Goal: Task Accomplishment & Management: Manage account settings

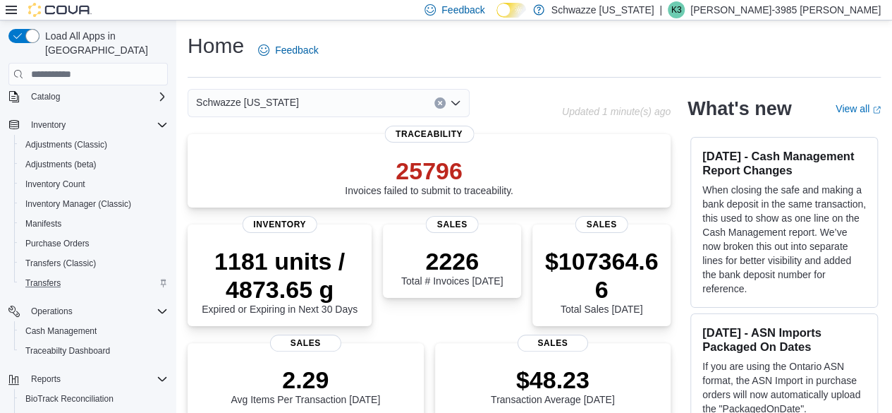
scroll to position [95, 0]
click at [85, 324] on span "Cash Management" at bounding box center [60, 329] width 71 height 11
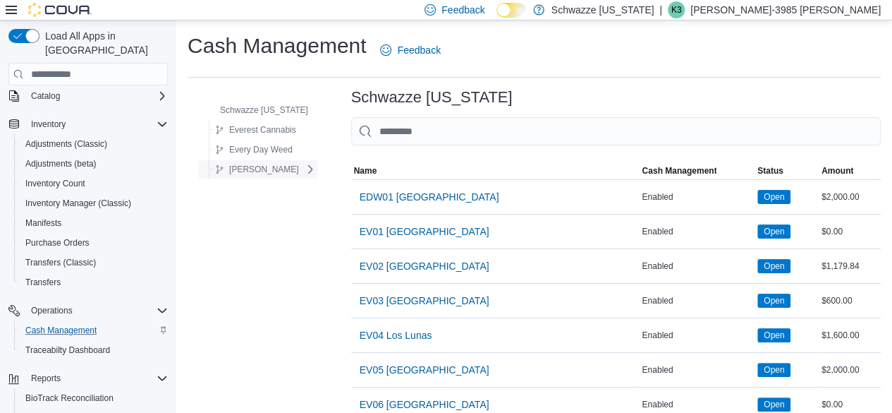
click at [278, 162] on button "[PERSON_NAME]" at bounding box center [256, 169] width 95 height 17
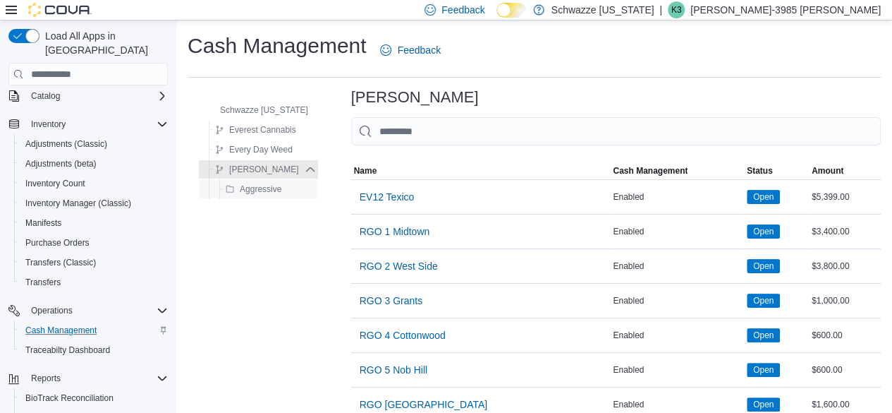
click at [274, 190] on span "Aggressive" at bounding box center [261, 188] width 42 height 11
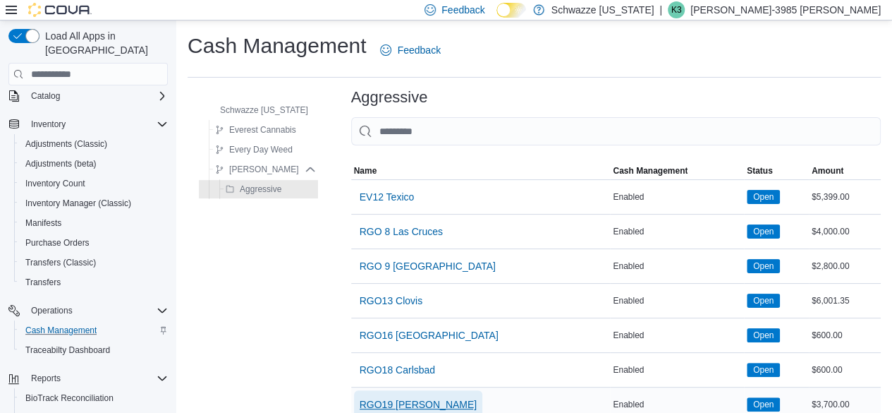
click at [411, 399] on span "RGO19 [PERSON_NAME]" at bounding box center [419, 404] width 118 height 14
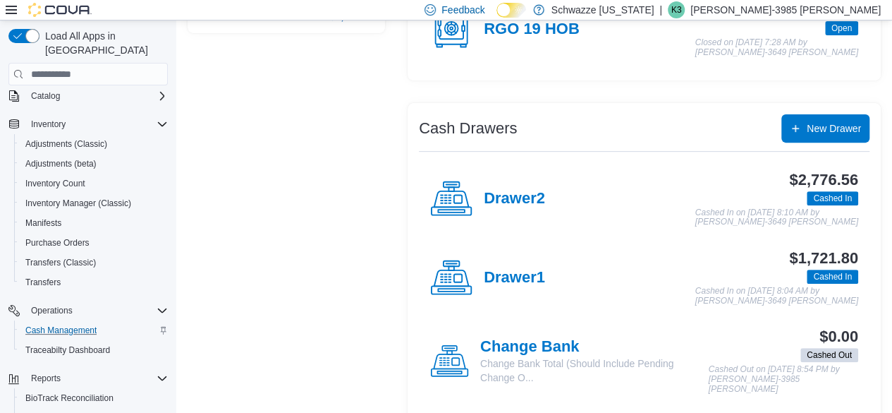
scroll to position [192, 0]
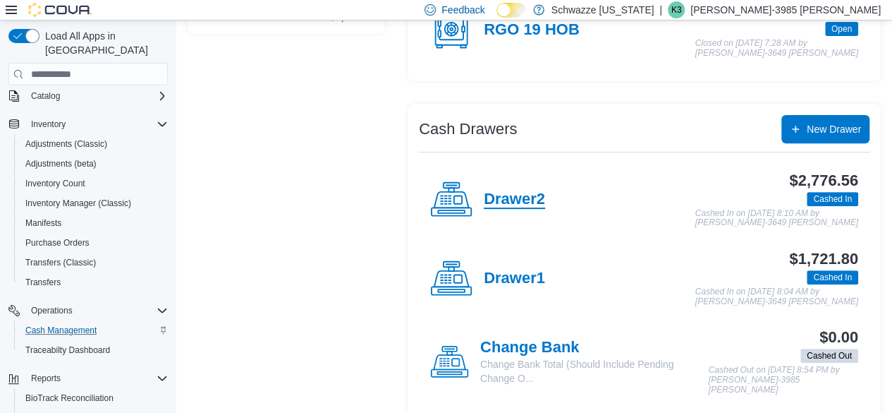
click at [523, 207] on h4 "Drawer2" at bounding box center [514, 199] width 61 height 18
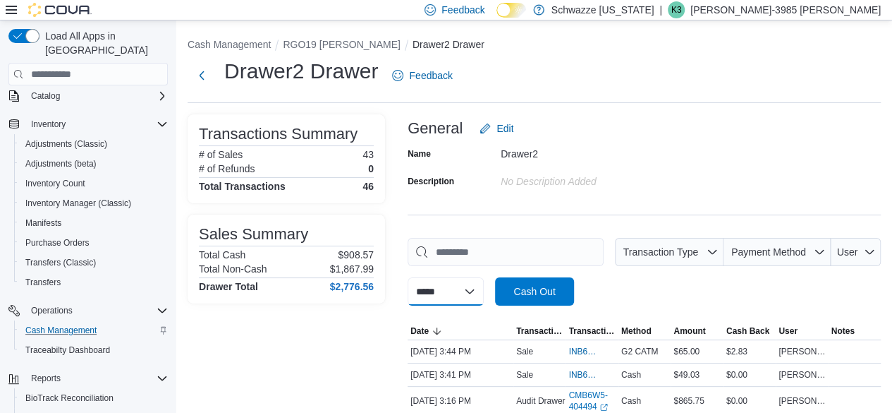
click at [442, 291] on select "**********" at bounding box center [446, 291] width 76 height 28
select select "*********"
click at [408, 277] on select "**********" at bounding box center [446, 291] width 76 height 28
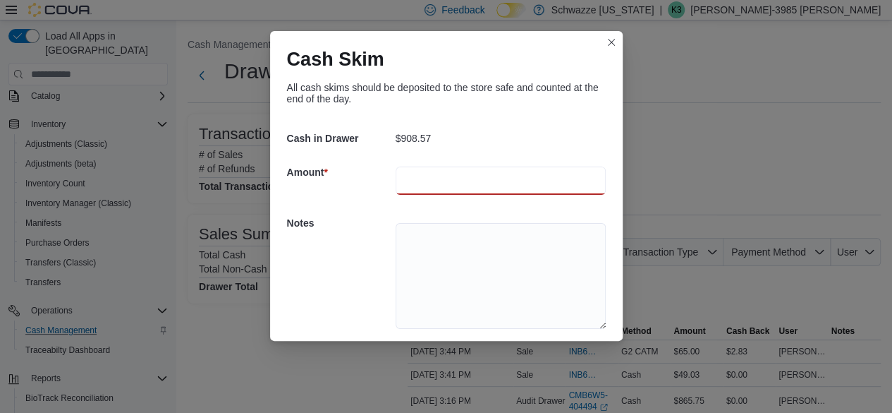
click at [429, 178] on input "number" at bounding box center [501, 180] width 210 height 28
type input "***"
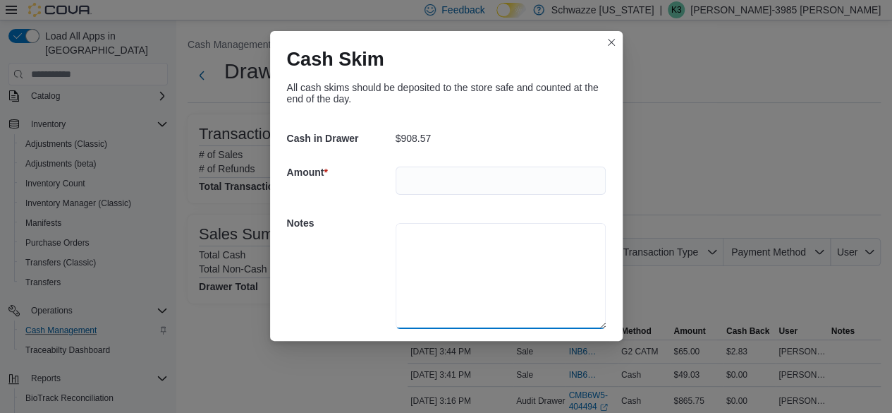
click at [433, 248] on textarea at bounding box center [501, 276] width 210 height 106
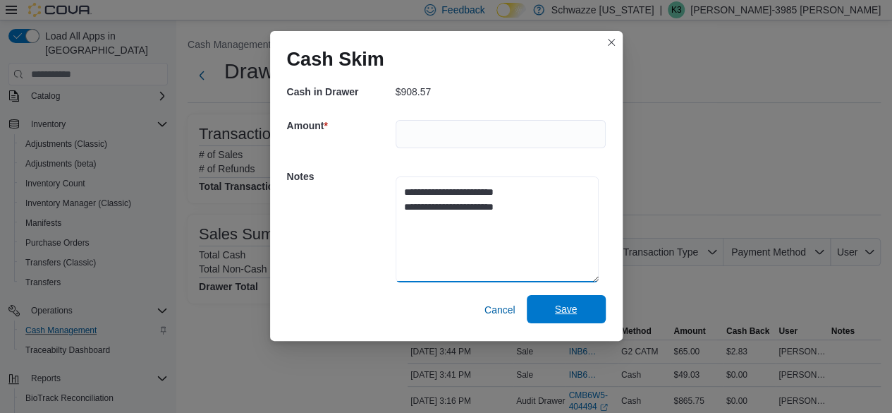
type textarea "**********"
click at [576, 313] on span "Save" at bounding box center [566, 309] width 62 height 28
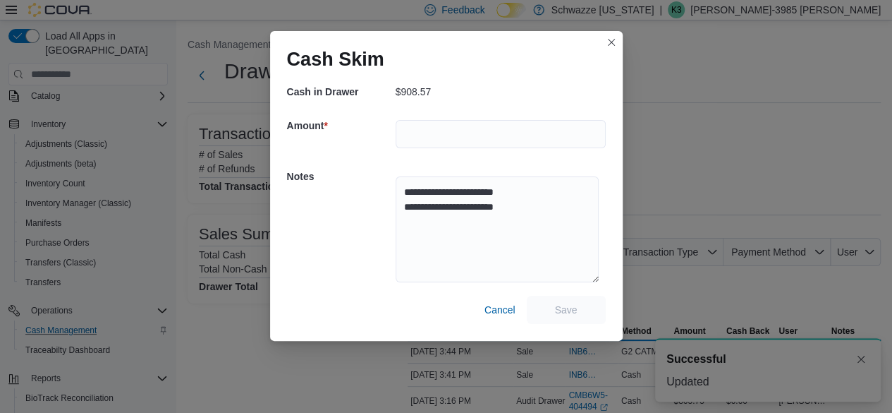
scroll to position [0, 0]
select select
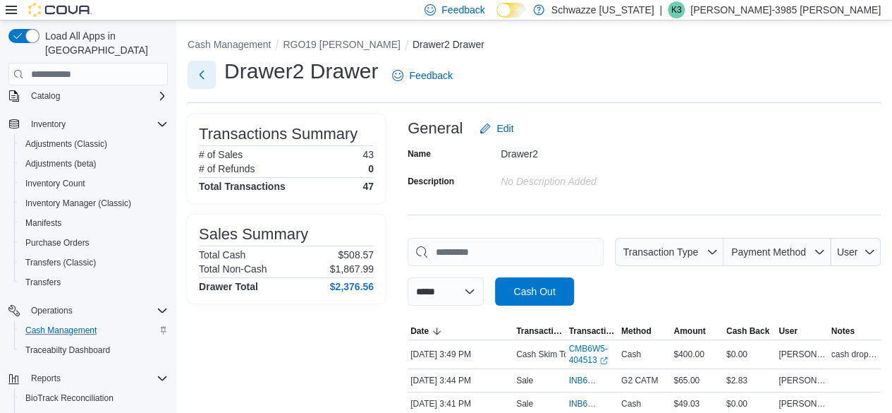
click at [209, 74] on button "Next" at bounding box center [202, 75] width 28 height 28
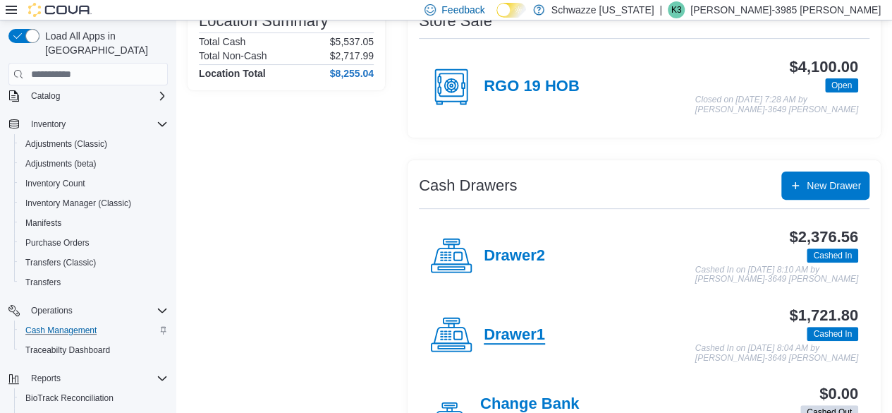
click at [514, 332] on h4 "Drawer1" at bounding box center [514, 335] width 61 height 18
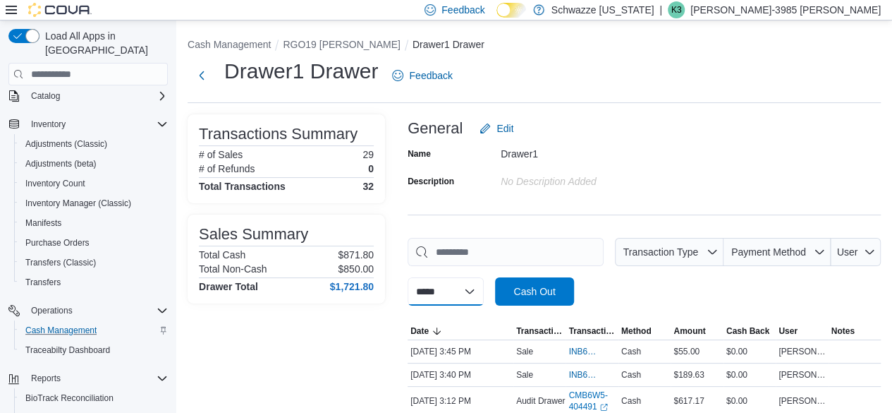
click at [479, 291] on select "**********" at bounding box center [446, 291] width 76 height 28
select select "*********"
click at [408, 277] on select "**********" at bounding box center [446, 291] width 76 height 28
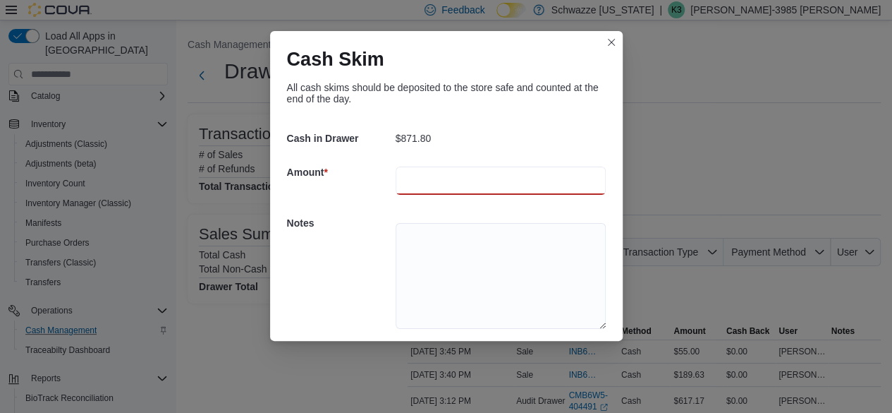
click at [452, 176] on input "number" at bounding box center [501, 180] width 210 height 28
type input "***"
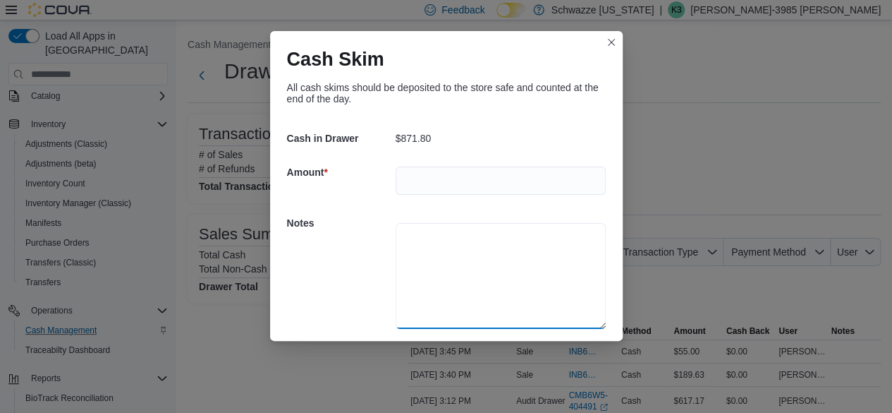
click at [480, 311] on textarea at bounding box center [501, 276] width 210 height 106
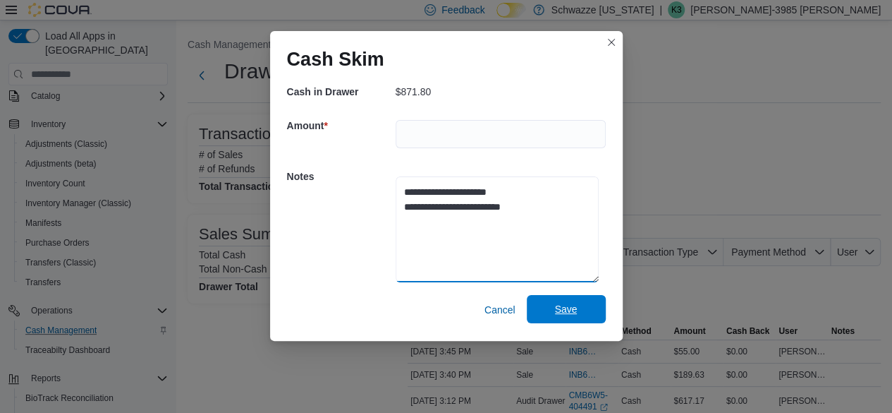
type textarea "**********"
click at [575, 304] on span "Save" at bounding box center [566, 309] width 62 height 28
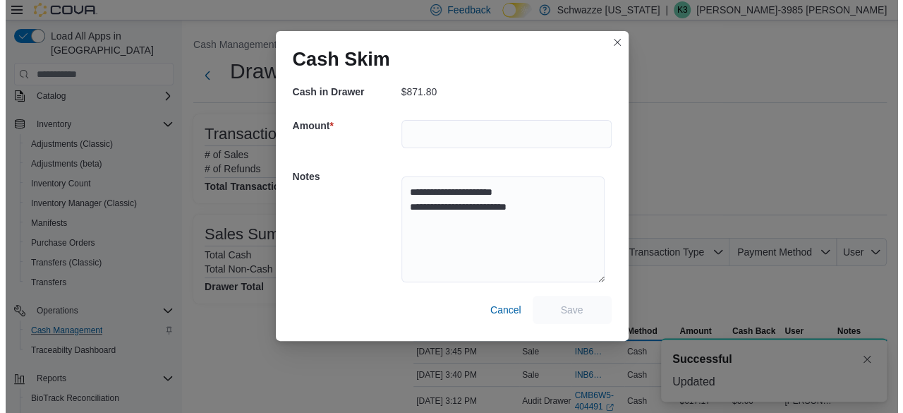
scroll to position [0, 0]
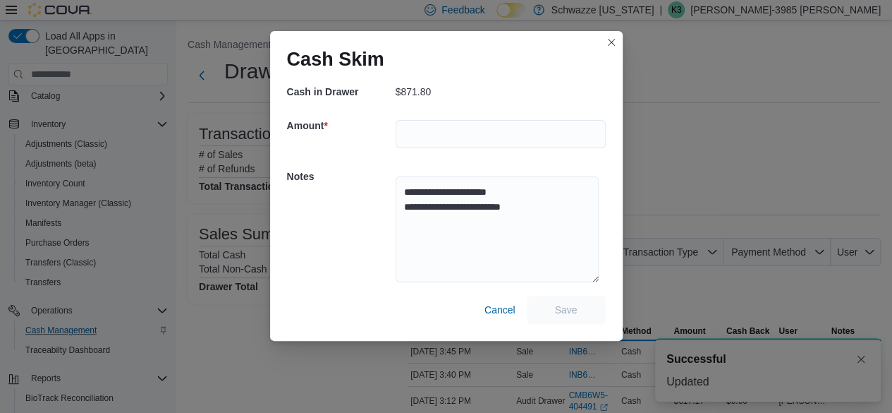
select select
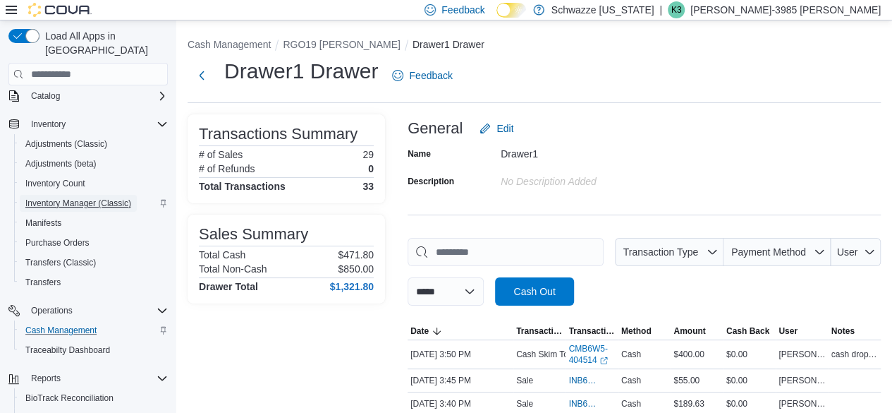
click at [75, 198] on span "Inventory Manager (Classic)" at bounding box center [78, 203] width 106 height 11
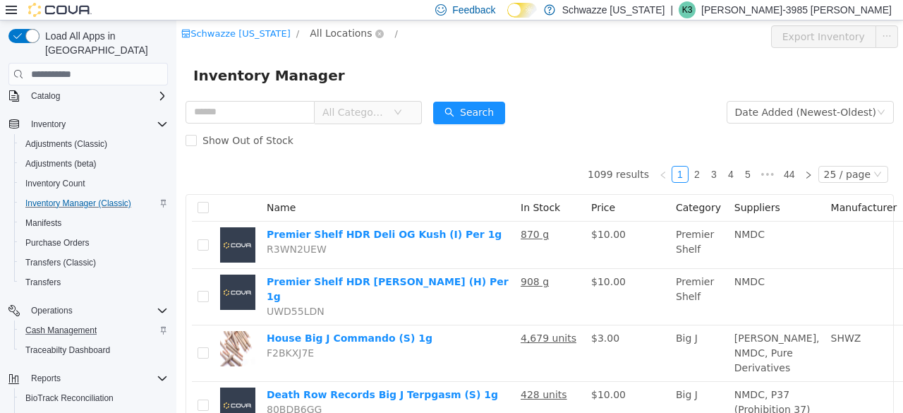
click at [337, 34] on span "All Locations" at bounding box center [341, 33] width 62 height 16
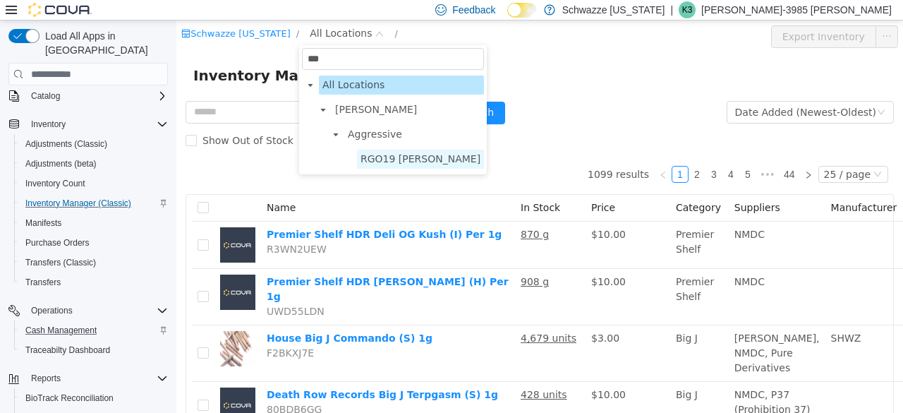
type input "***"
click at [388, 160] on span "RGO19 [PERSON_NAME]" at bounding box center [420, 158] width 120 height 11
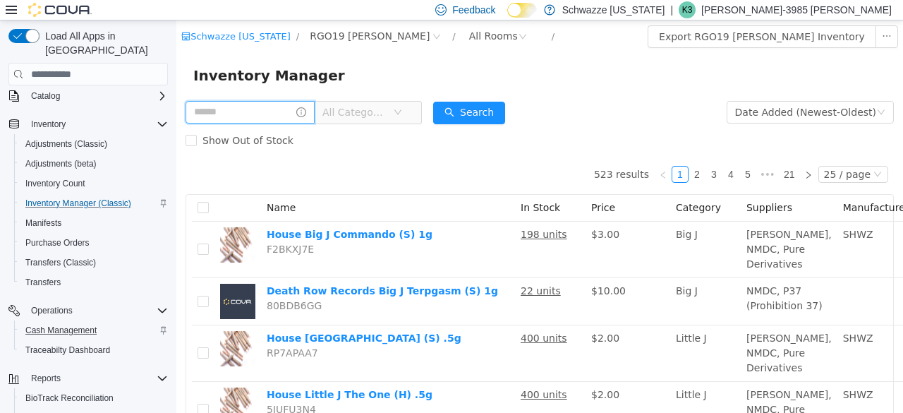
click at [255, 107] on input "text" at bounding box center [250, 112] width 129 height 23
type input "****"
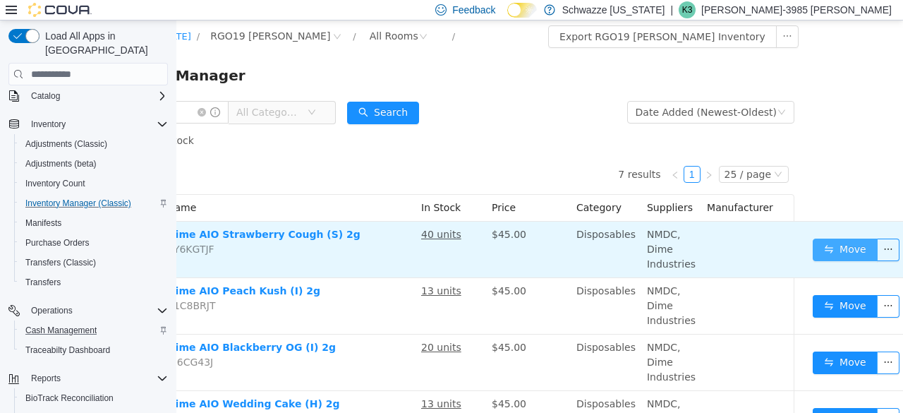
click at [813, 253] on button "Move" at bounding box center [845, 249] width 65 height 23
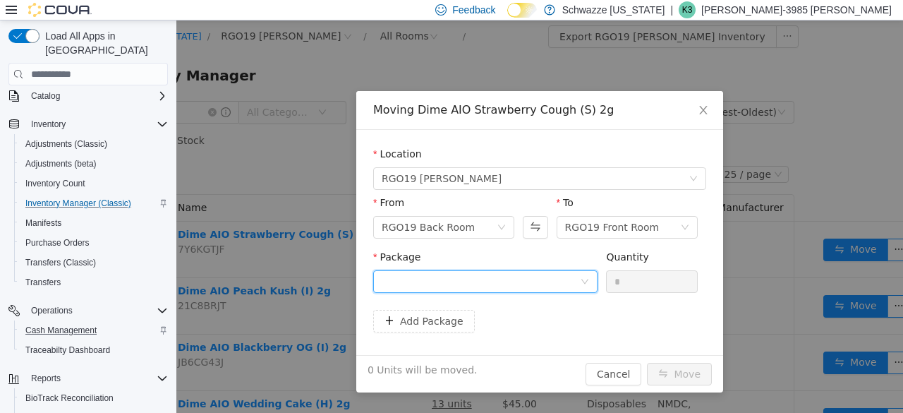
click at [567, 290] on div at bounding box center [481, 281] width 198 height 21
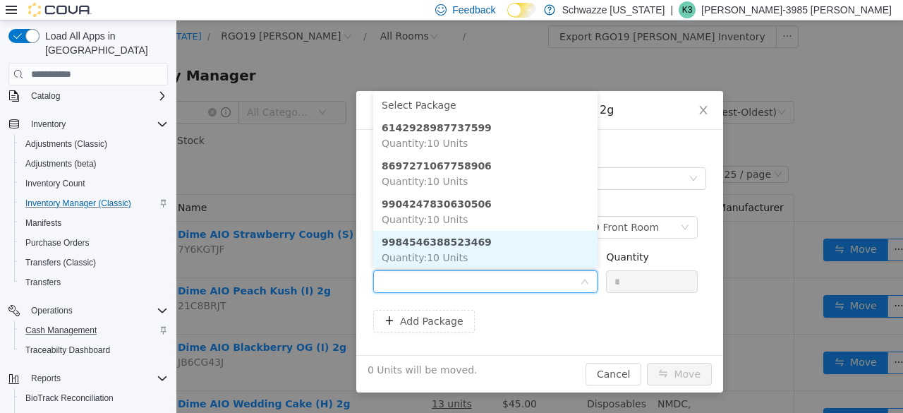
scroll to position [1, 0]
click at [537, 263] on li "9984546388523469 Quantity : 10 Units" at bounding box center [485, 248] width 224 height 38
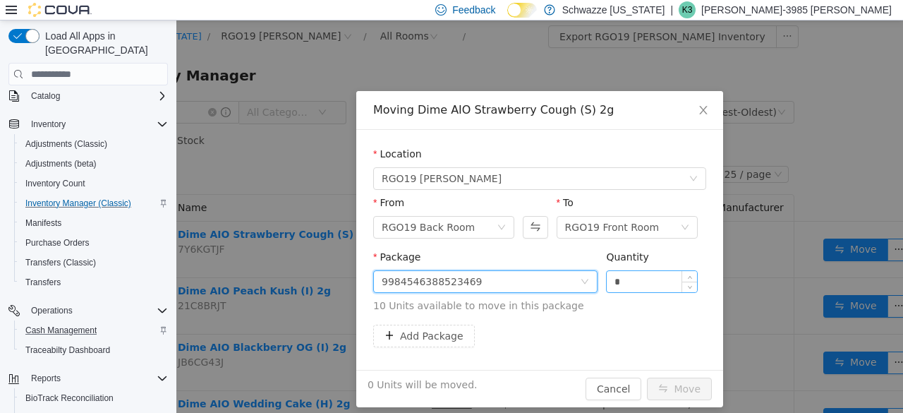
click at [639, 284] on input "*" at bounding box center [652, 281] width 90 height 21
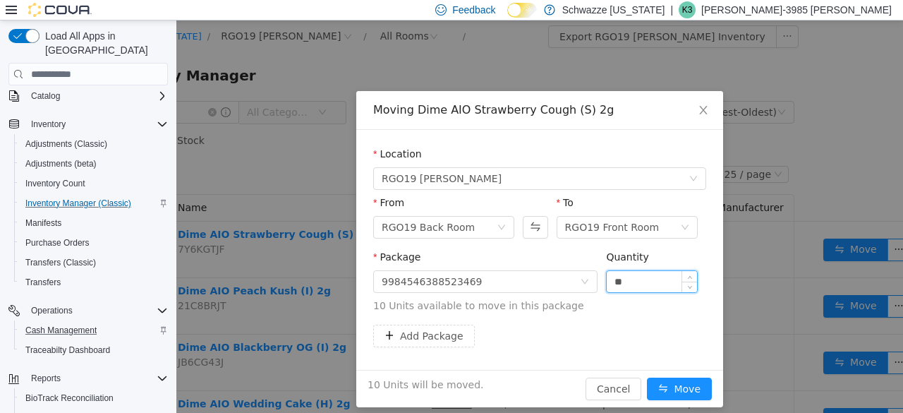
scroll to position [11, 0]
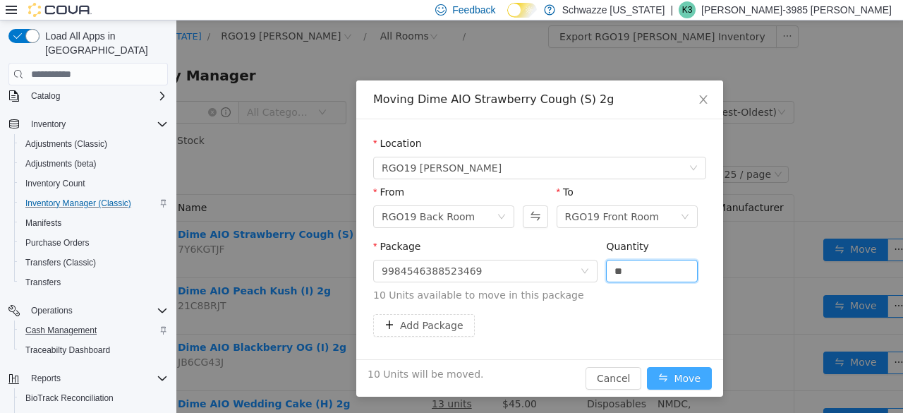
type input "**"
click at [664, 371] on button "Move" at bounding box center [679, 378] width 65 height 23
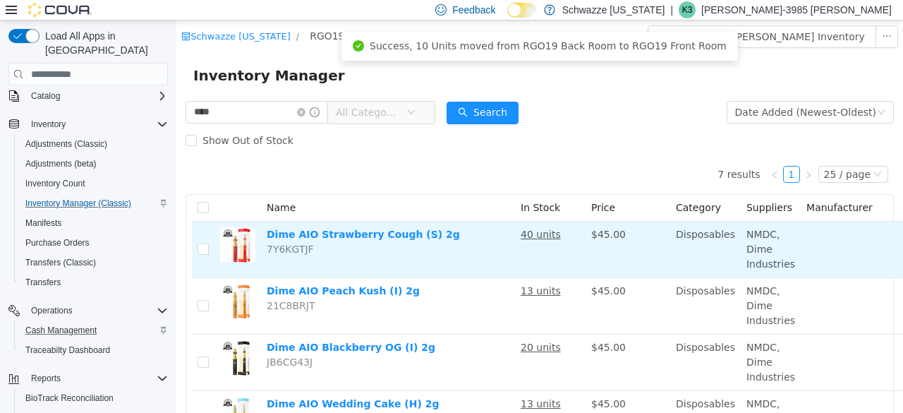
scroll to position [0, 99]
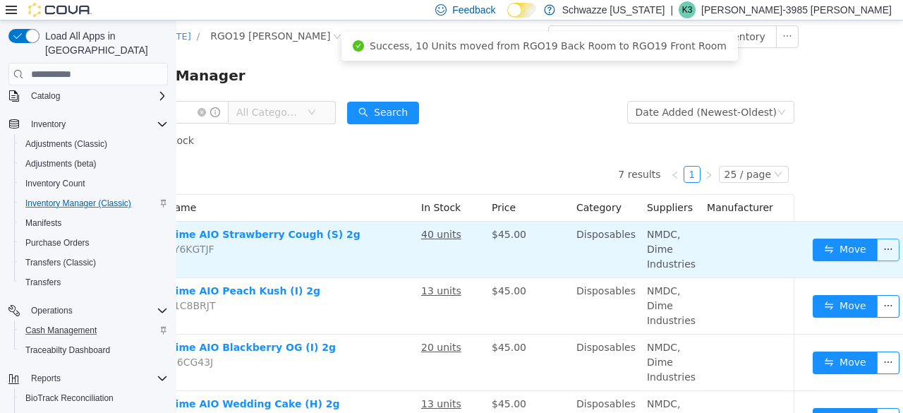
click at [877, 257] on button "button" at bounding box center [888, 249] width 23 height 23
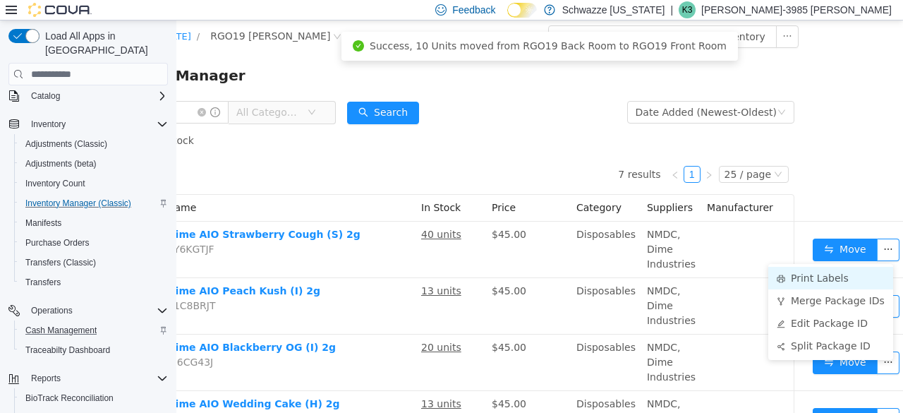
click at [796, 279] on li "Print Labels" at bounding box center [830, 278] width 125 height 23
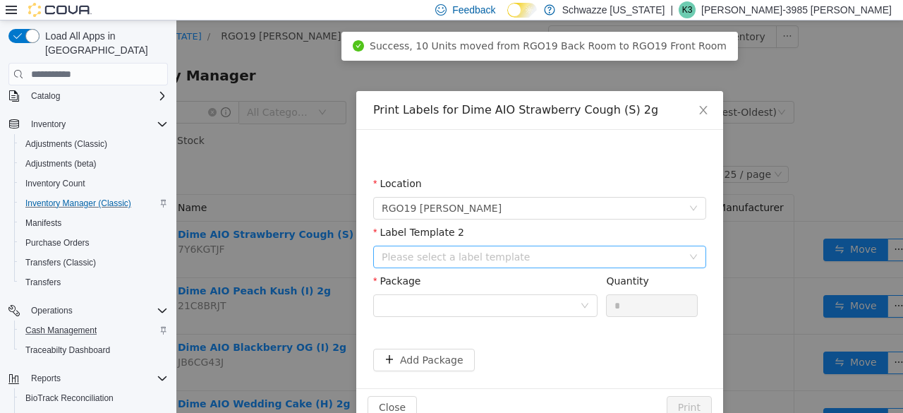
click at [563, 250] on div "Please select a label template" at bounding box center [532, 257] width 300 height 14
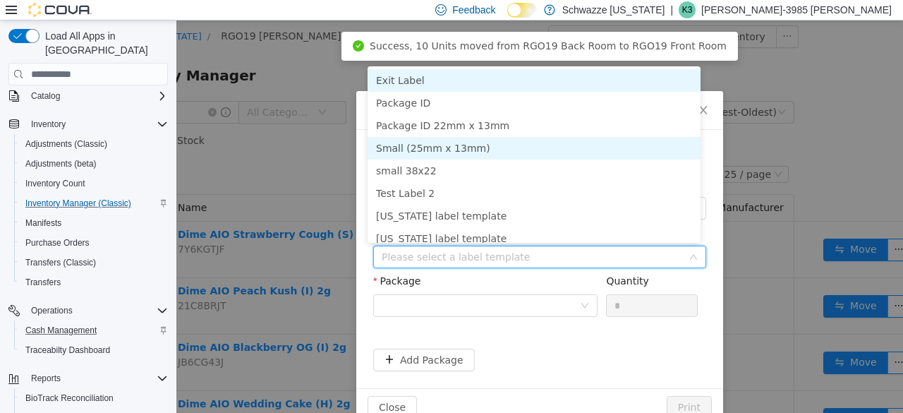
scroll to position [7, 0]
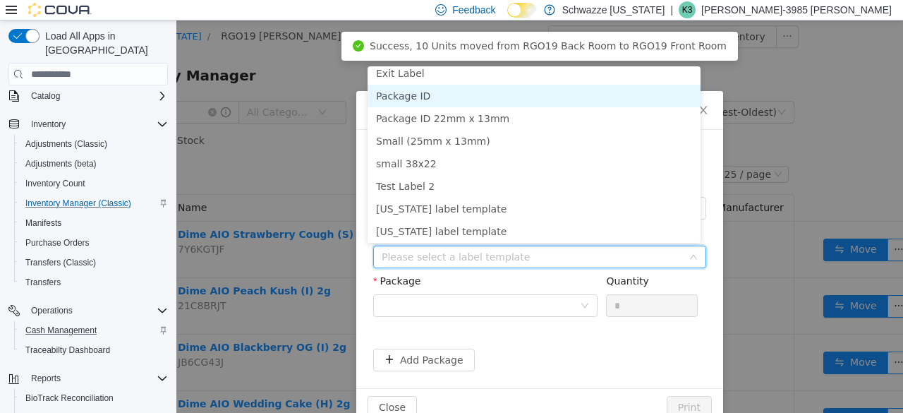
click at [514, 100] on li "Package ID" at bounding box center [533, 96] width 333 height 23
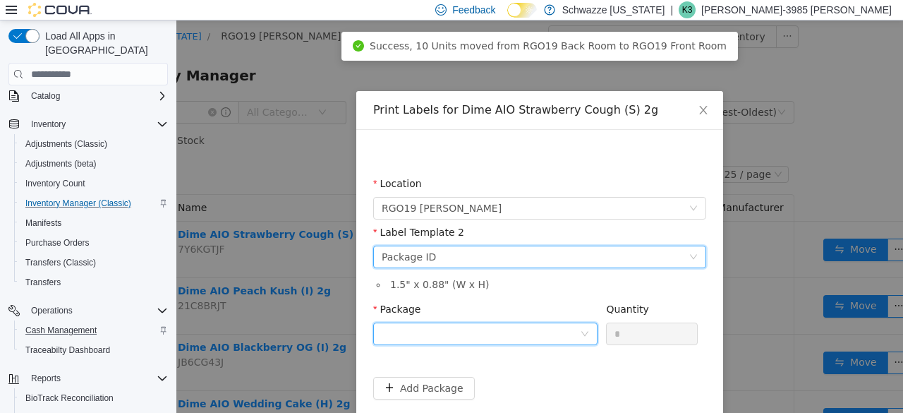
click at [526, 326] on div at bounding box center [481, 333] width 198 height 21
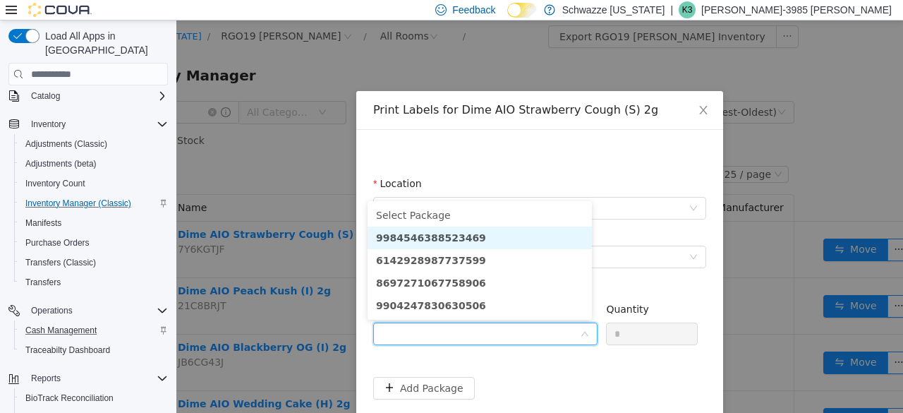
click at [514, 234] on li "9984546388523469" at bounding box center [479, 237] width 224 height 23
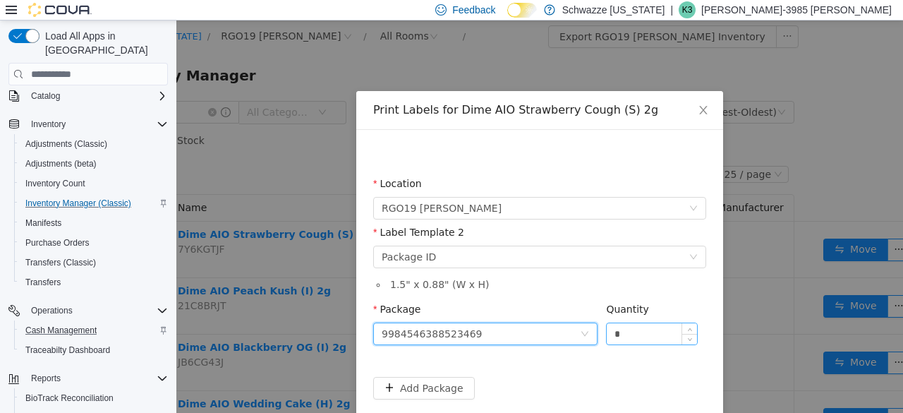
click at [628, 339] on input "*" at bounding box center [652, 333] width 90 height 21
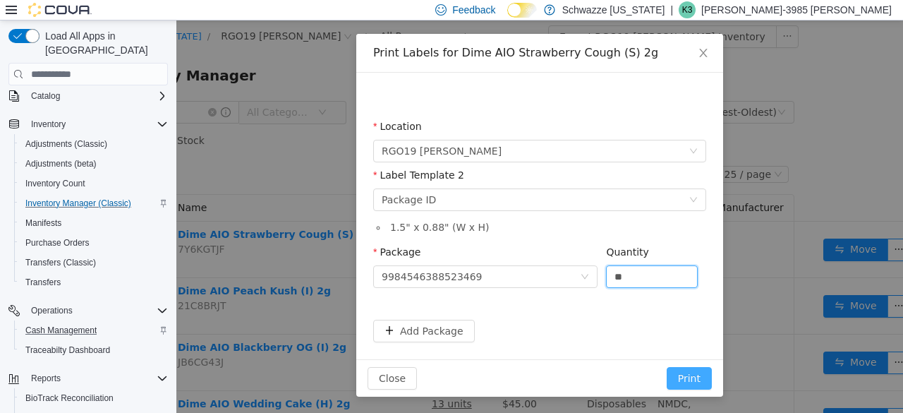
type input "**"
click at [680, 385] on button "Print" at bounding box center [689, 378] width 45 height 23
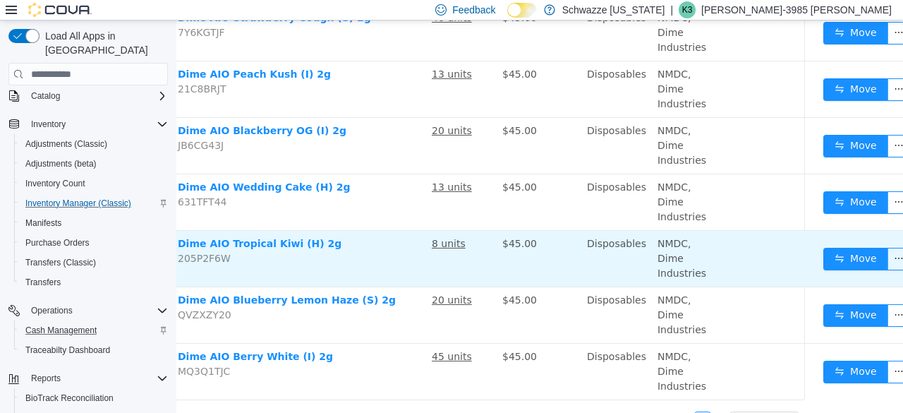
scroll to position [217, 89]
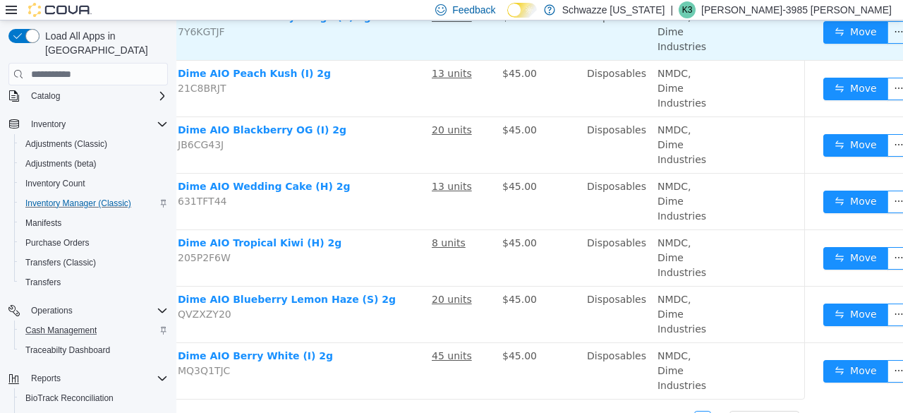
click at [433, 44] on td "40 units" at bounding box center [461, 32] width 71 height 56
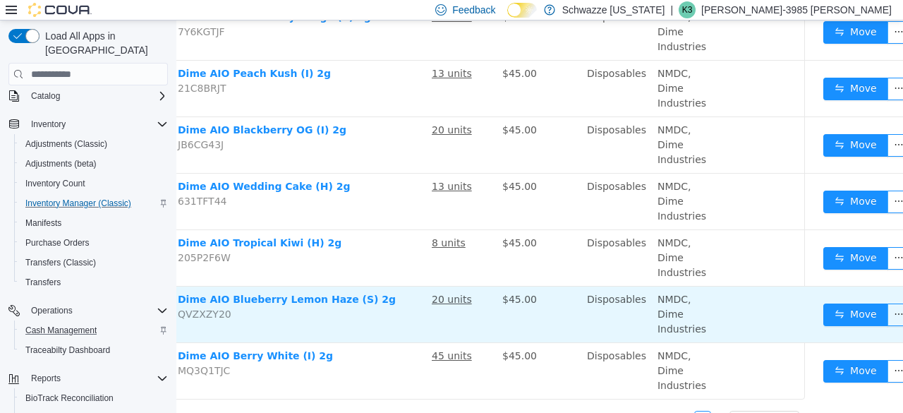
scroll to position [217, 99]
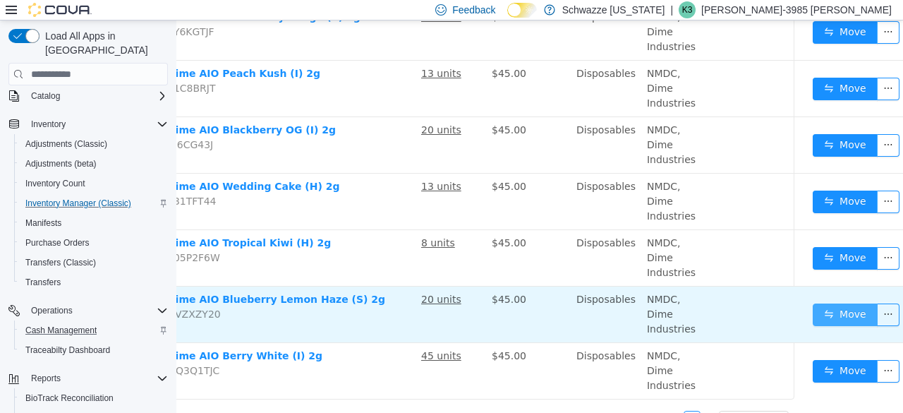
click at [842, 310] on button "Move" at bounding box center [845, 314] width 65 height 23
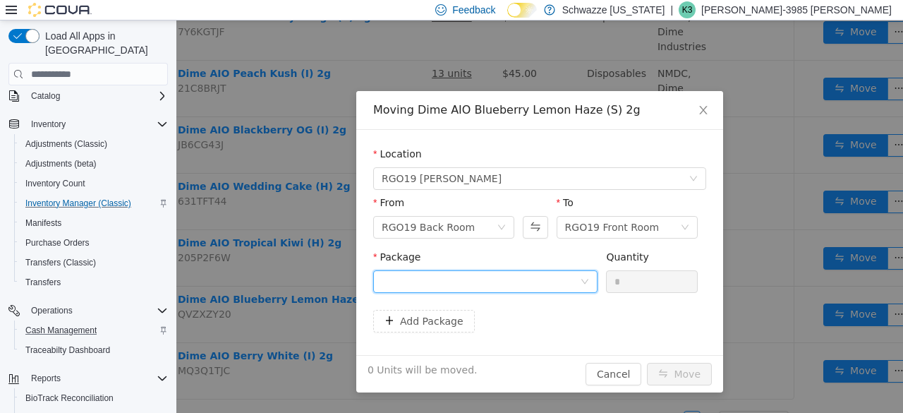
click at [579, 284] on div at bounding box center [481, 281] width 198 height 21
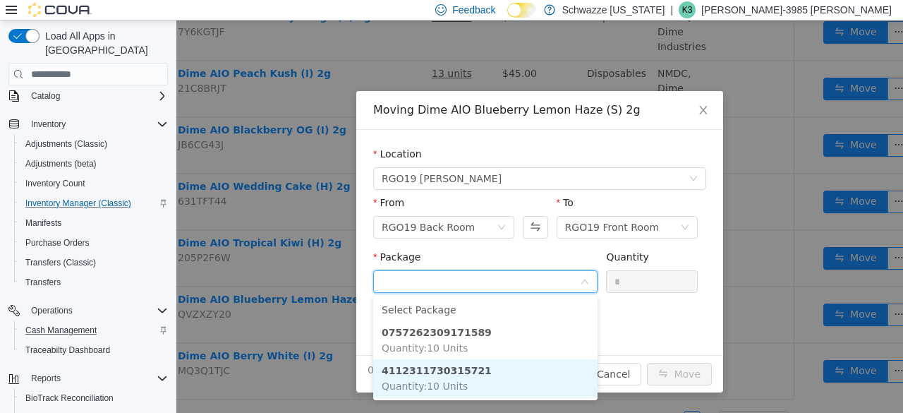
click at [520, 373] on li "4112311730315721 Quantity : 10 Units" at bounding box center [485, 378] width 224 height 38
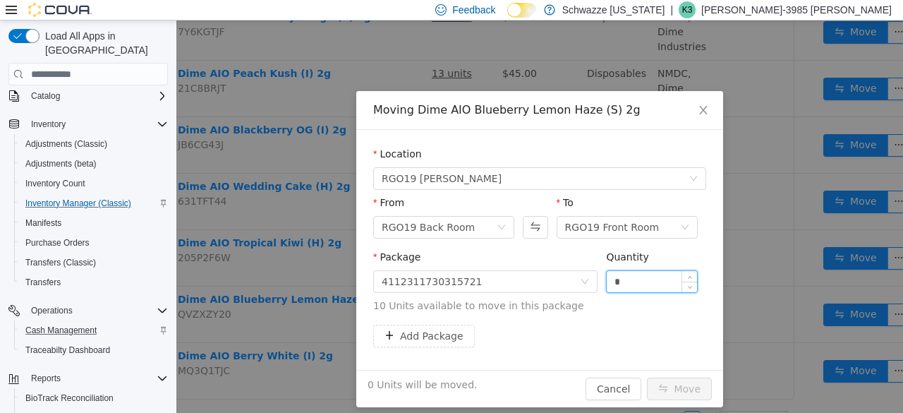
click at [644, 271] on input "*" at bounding box center [652, 281] width 90 height 21
type input "**"
click at [665, 387] on button "Move" at bounding box center [679, 388] width 65 height 23
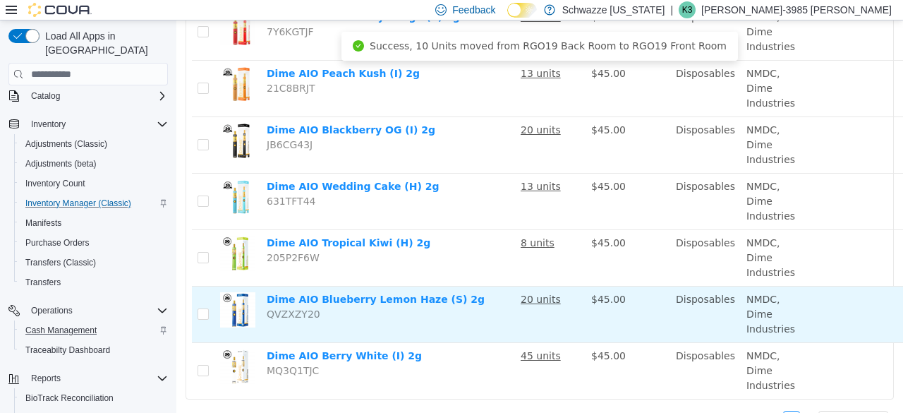
scroll to position [217, 99]
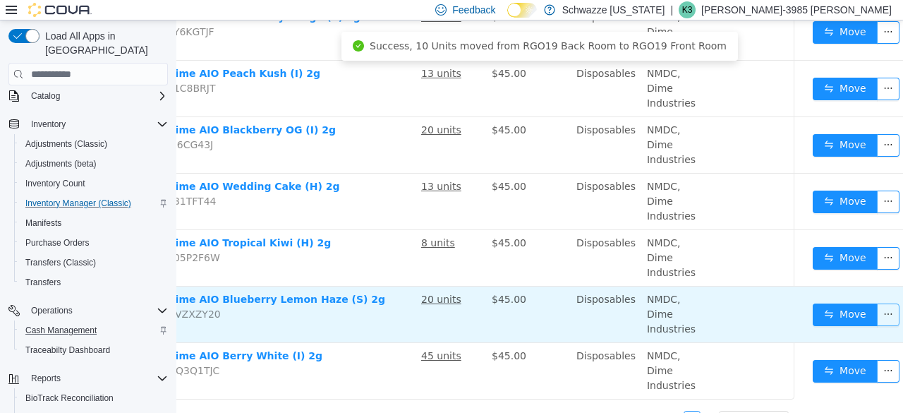
click at [877, 322] on button "button" at bounding box center [888, 314] width 23 height 23
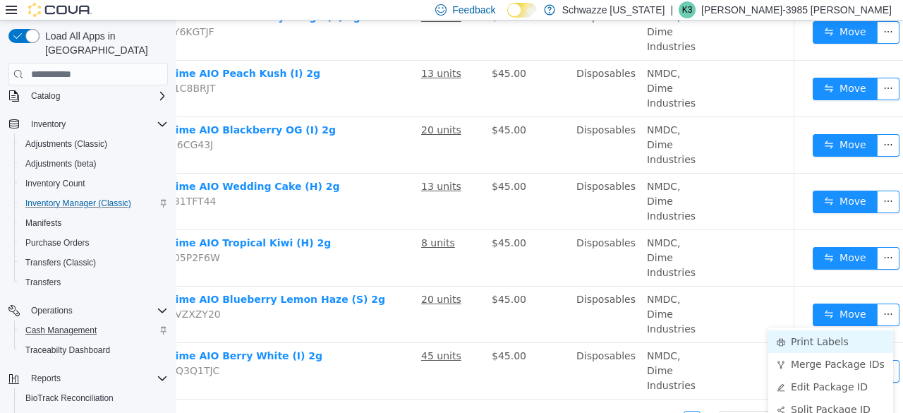
click at [843, 346] on li "Print Labels" at bounding box center [830, 341] width 125 height 23
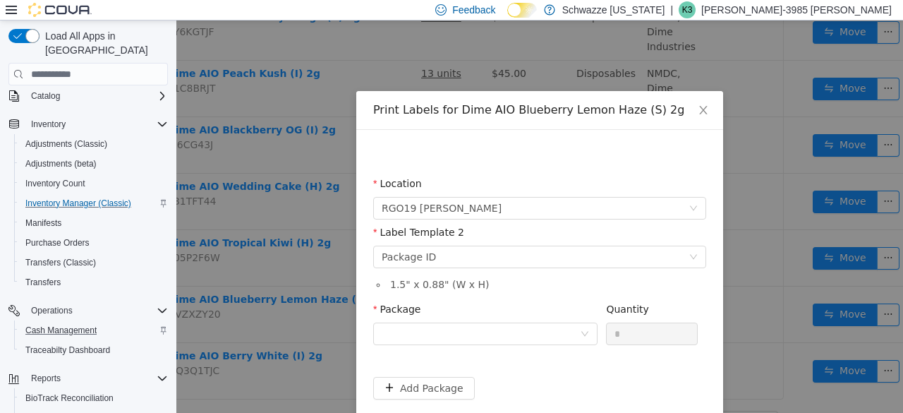
scroll to position [217, 89]
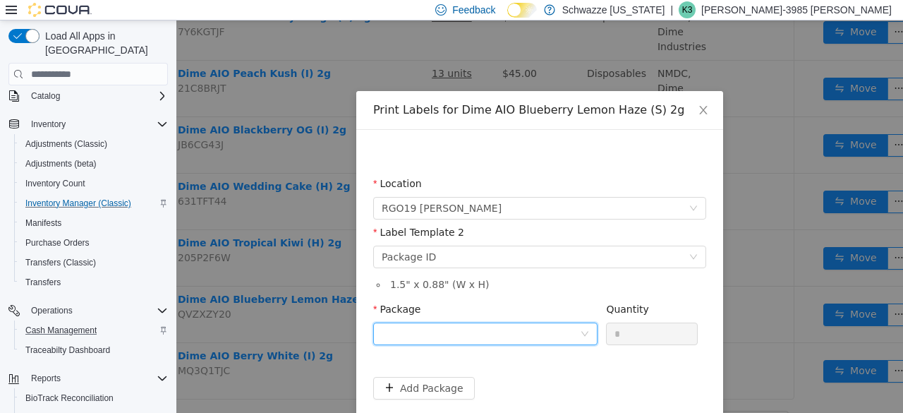
click at [580, 327] on div at bounding box center [485, 333] width 224 height 23
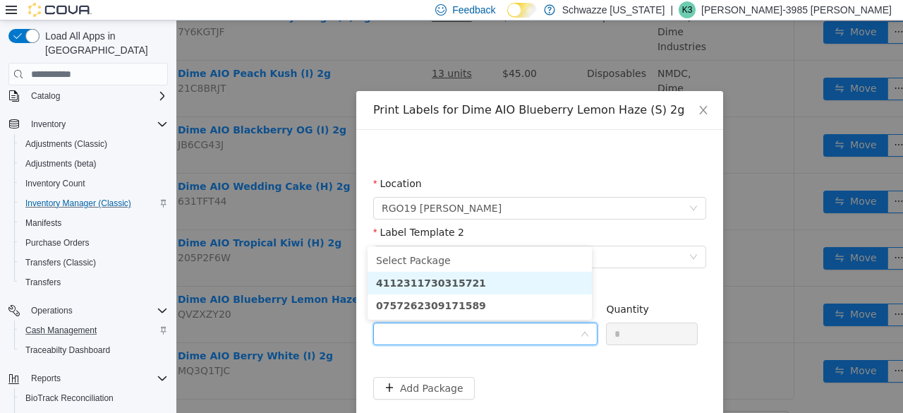
click at [546, 292] on li "4112311730315721" at bounding box center [479, 283] width 224 height 23
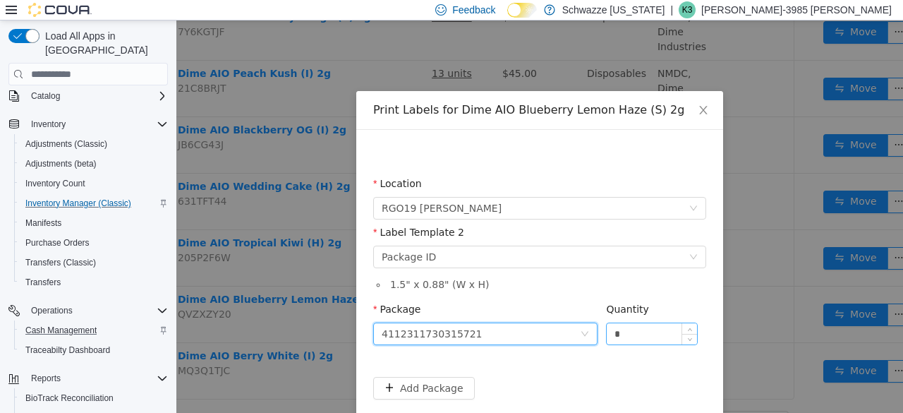
click at [624, 338] on input "*" at bounding box center [652, 333] width 90 height 21
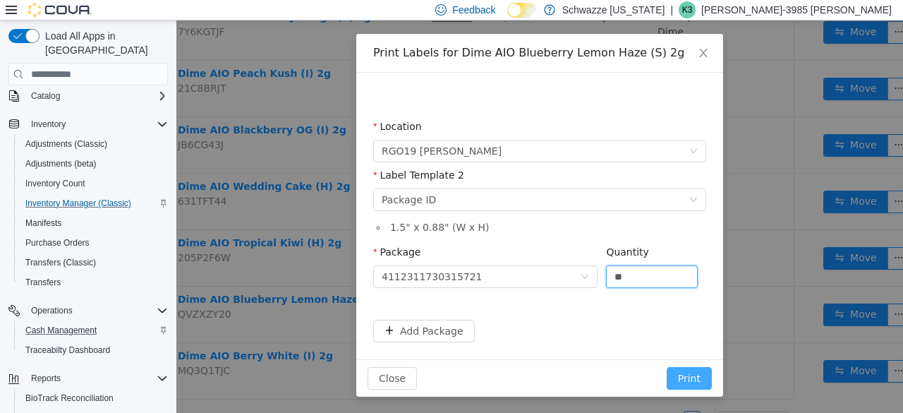
type input "**"
click at [682, 374] on button "Print" at bounding box center [689, 378] width 45 height 23
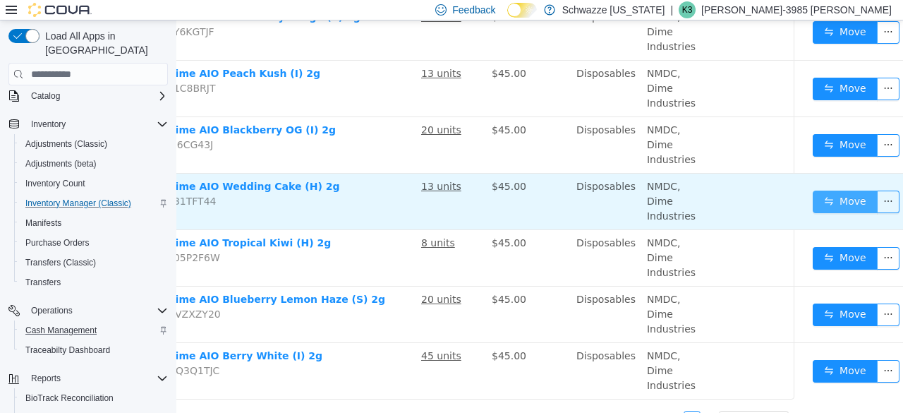
click at [838, 200] on button "Move" at bounding box center [845, 201] width 65 height 23
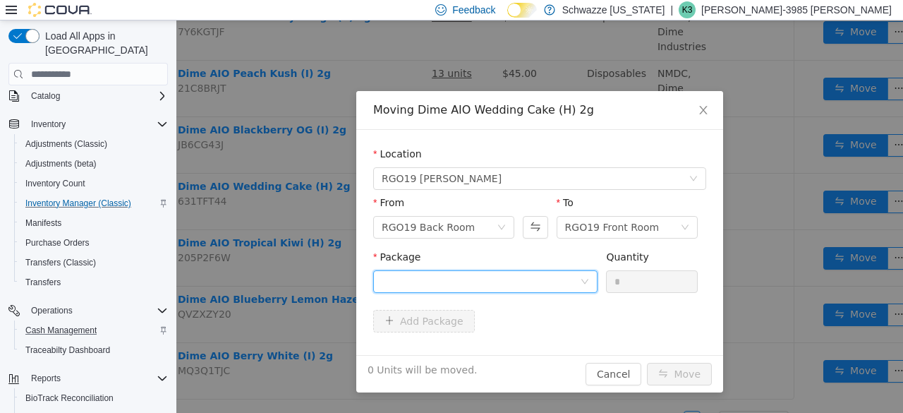
click at [569, 290] on div at bounding box center [481, 281] width 198 height 21
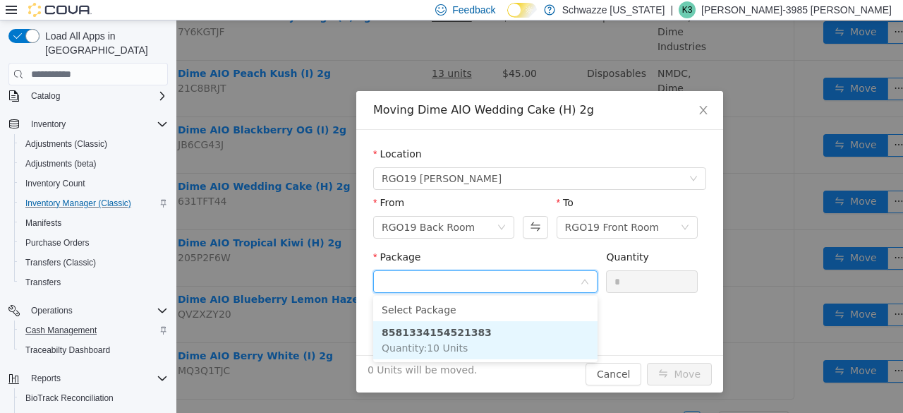
click at [478, 336] on li "8581334154521383 Quantity : 10 Units" at bounding box center [485, 340] width 224 height 38
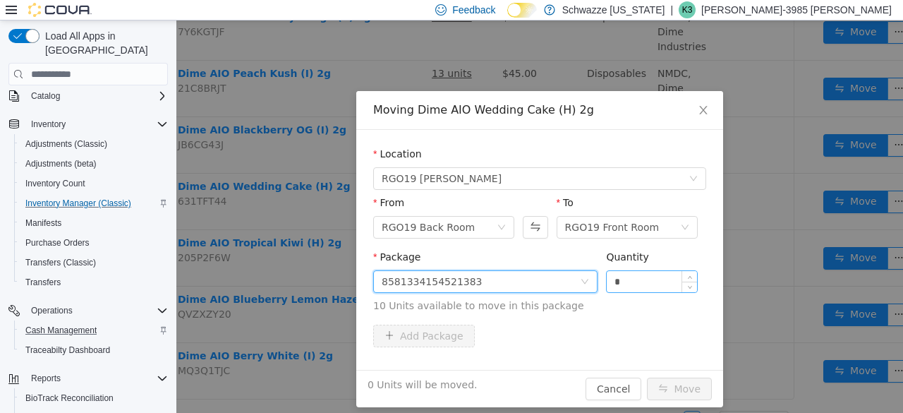
click at [627, 286] on input "*" at bounding box center [652, 281] width 90 height 21
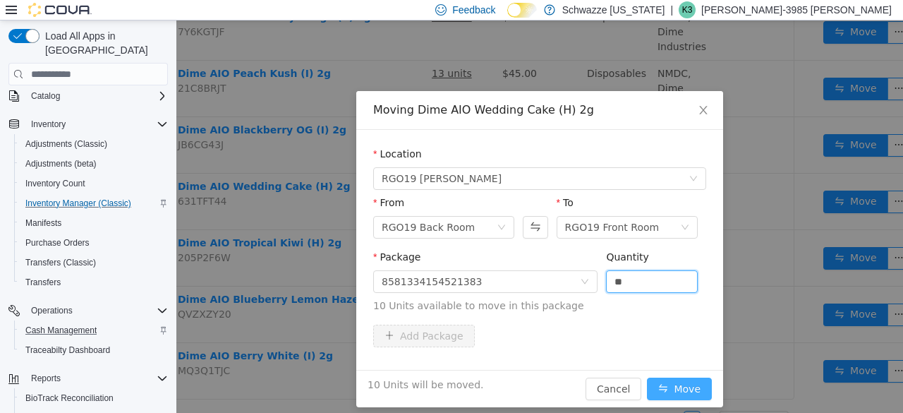
type input "**"
click at [673, 391] on button "Move" at bounding box center [679, 388] width 65 height 23
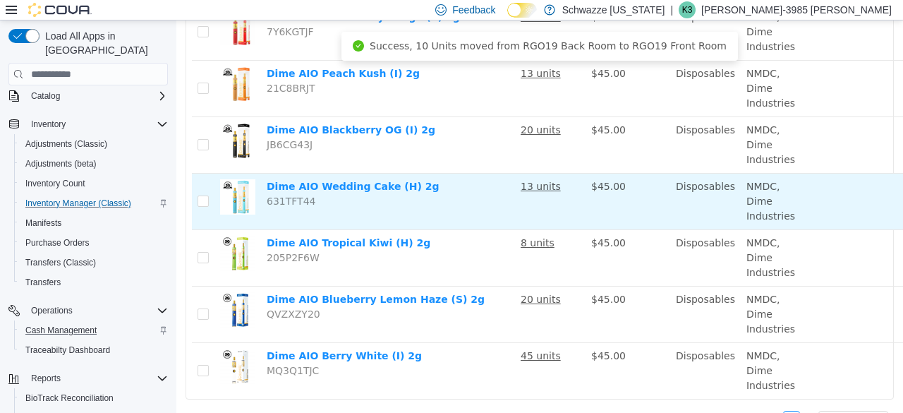
scroll to position [217, 99]
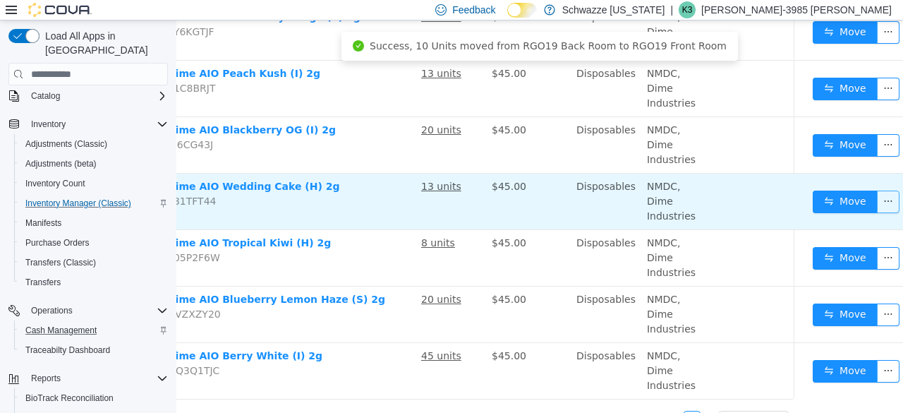
click at [877, 202] on button "button" at bounding box center [888, 201] width 23 height 23
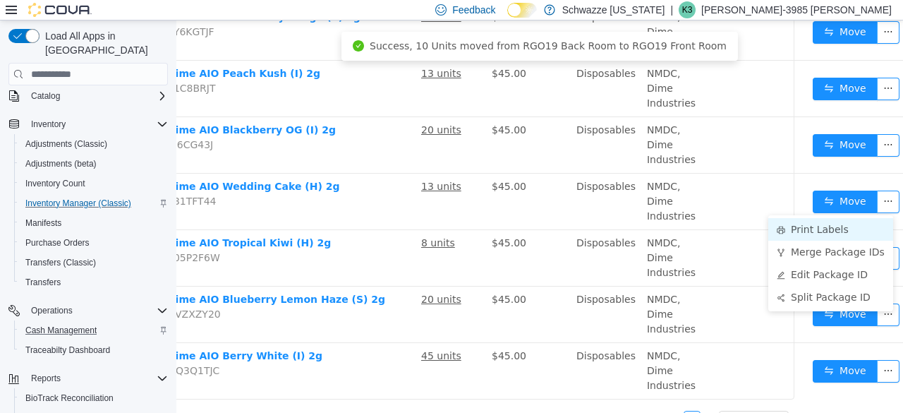
click at [824, 234] on li "Print Labels" at bounding box center [830, 229] width 125 height 23
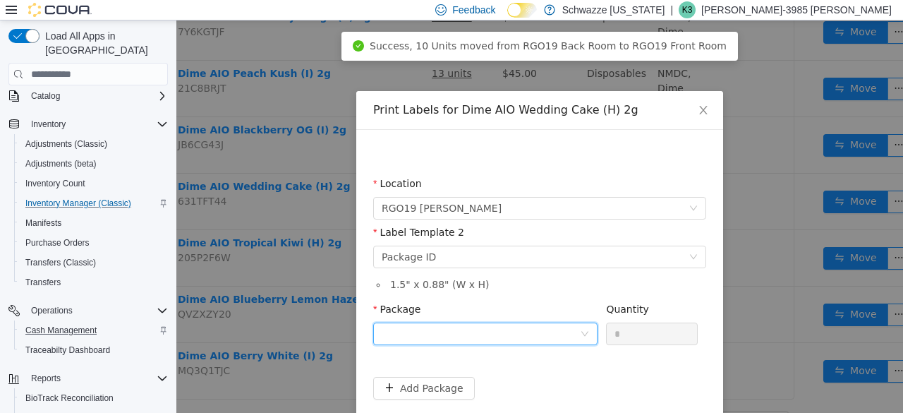
click at [584, 329] on icon "icon: down" at bounding box center [585, 333] width 8 height 8
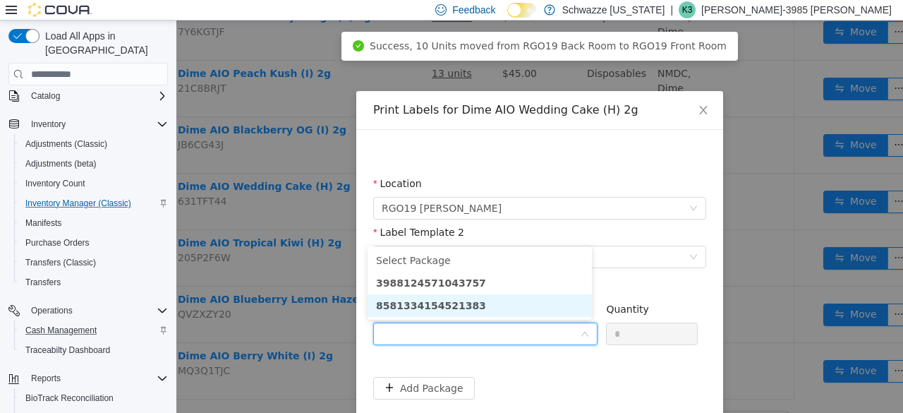
click at [515, 314] on li "8581334154521383" at bounding box center [479, 305] width 224 height 23
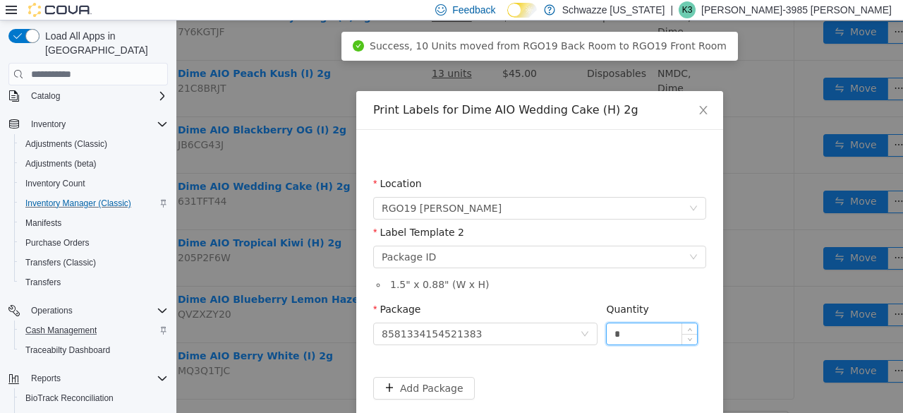
click at [662, 339] on input "*" at bounding box center [652, 333] width 90 height 21
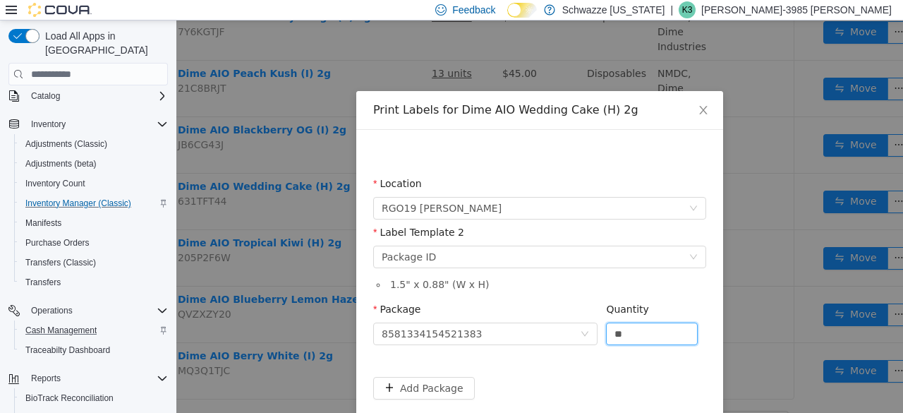
scroll to position [57, 0]
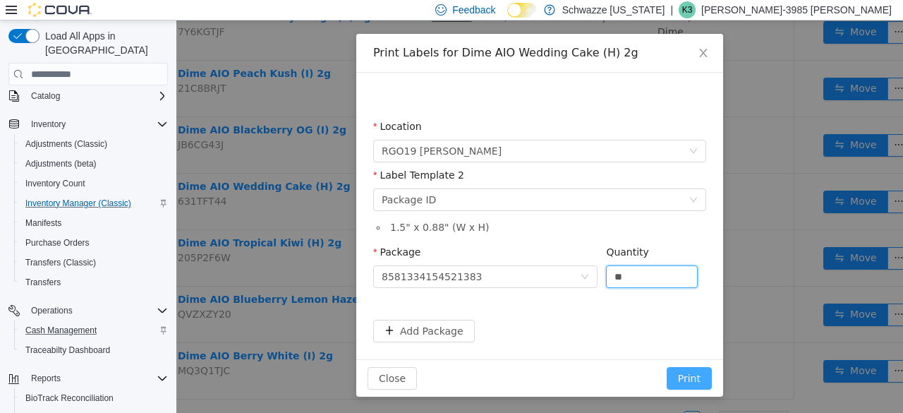
type input "**"
click at [679, 382] on button "Print" at bounding box center [689, 378] width 45 height 23
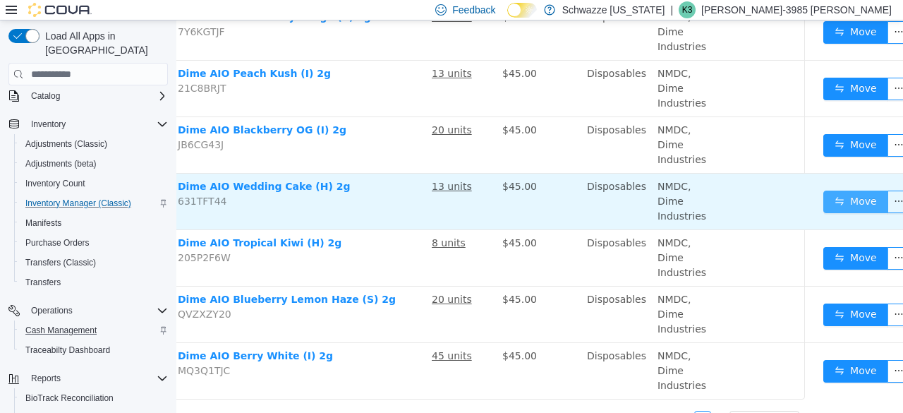
scroll to position [217, 99]
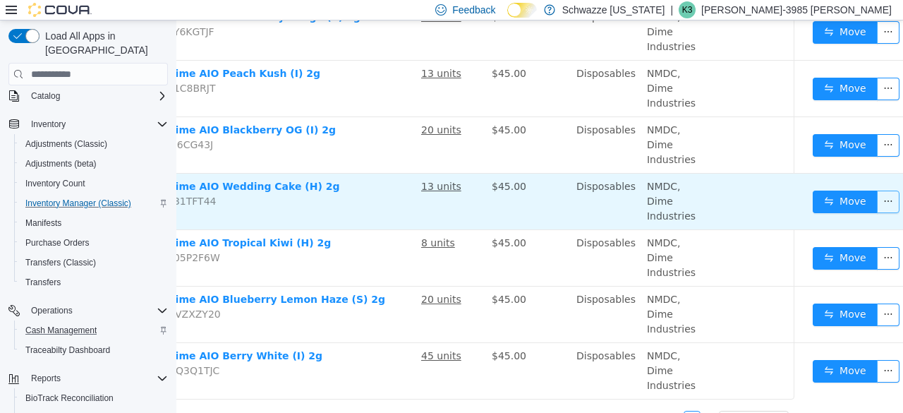
click at [877, 198] on button "button" at bounding box center [888, 201] width 23 height 23
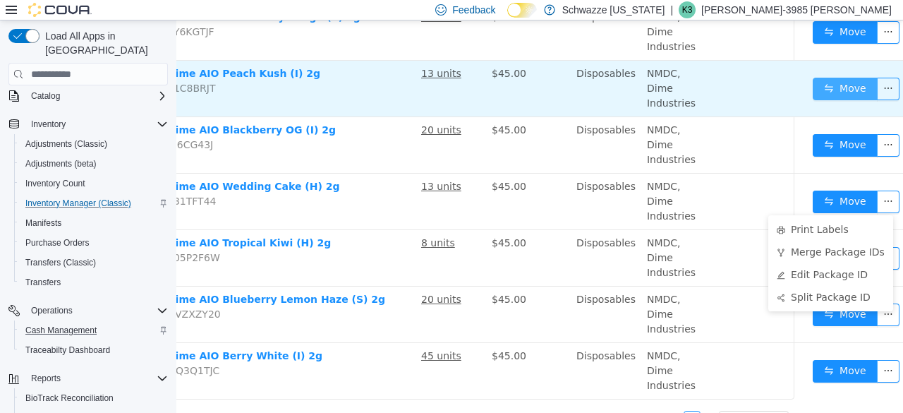
click at [827, 78] on button "Move" at bounding box center [845, 89] width 65 height 23
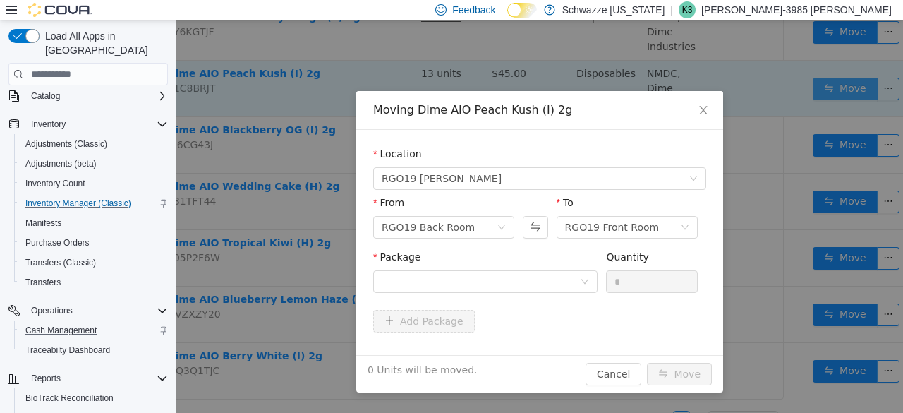
scroll to position [217, 89]
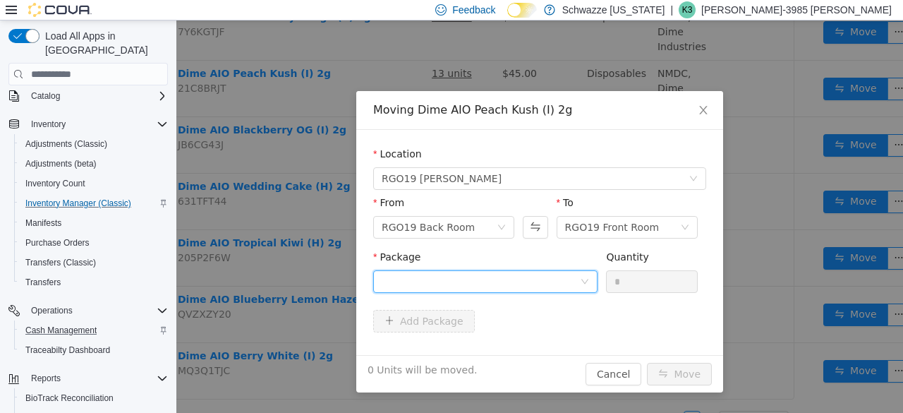
click at [573, 284] on div at bounding box center [481, 281] width 198 height 21
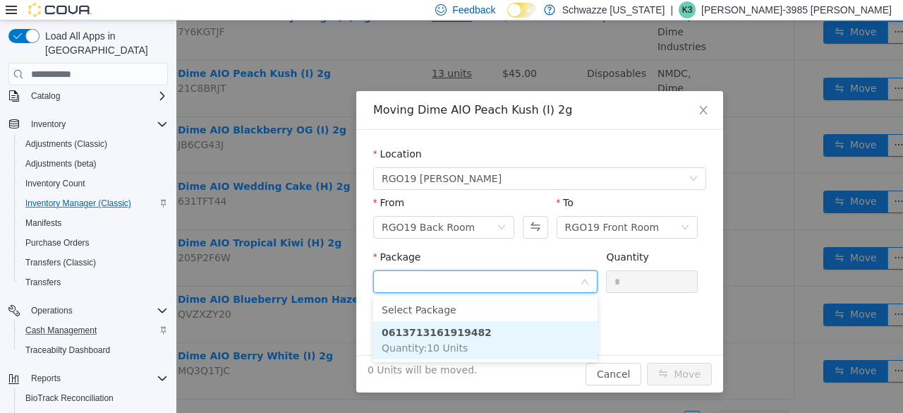
click at [527, 336] on li "0613713161919482 Quantity : 10 Units" at bounding box center [485, 340] width 224 height 38
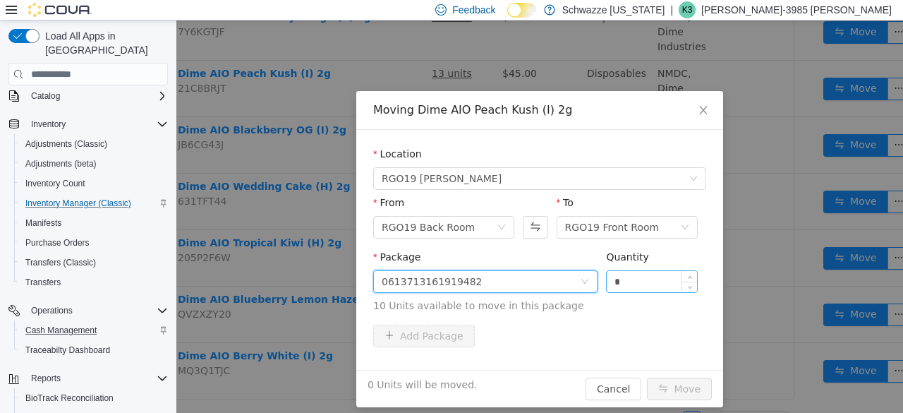
click at [640, 289] on input "*" at bounding box center [652, 281] width 90 height 21
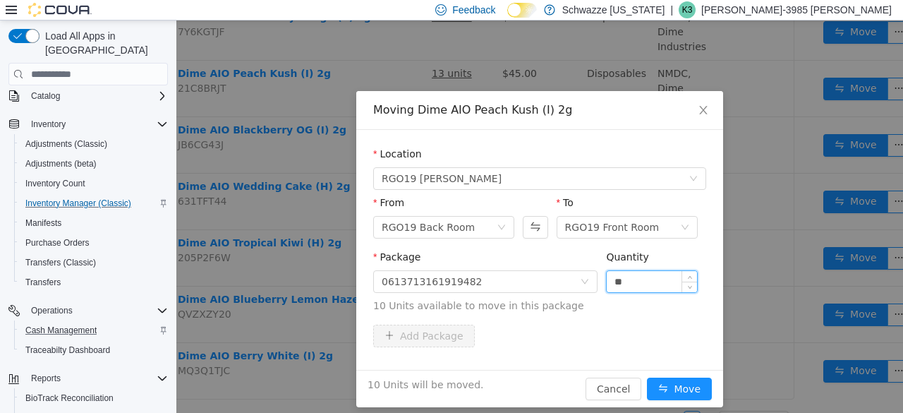
scroll to position [11, 0]
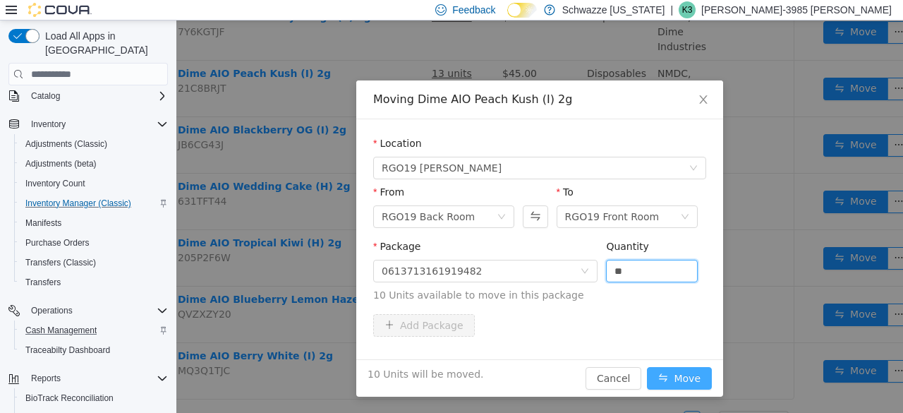
type input "**"
click at [680, 377] on button "Move" at bounding box center [679, 378] width 65 height 23
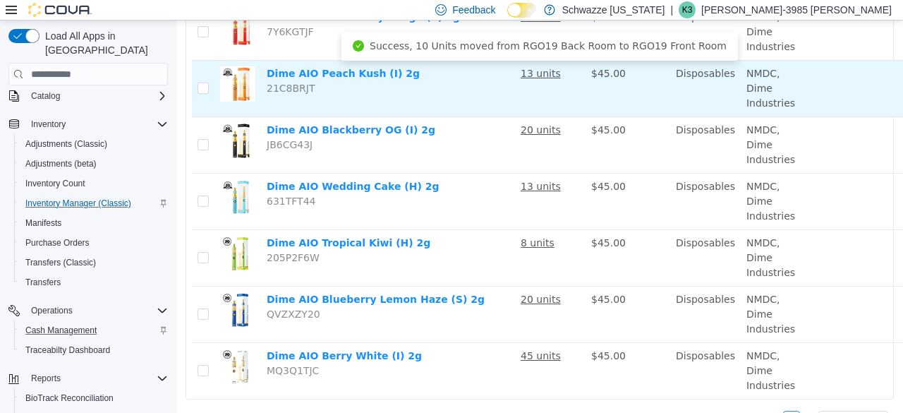
scroll to position [217, 99]
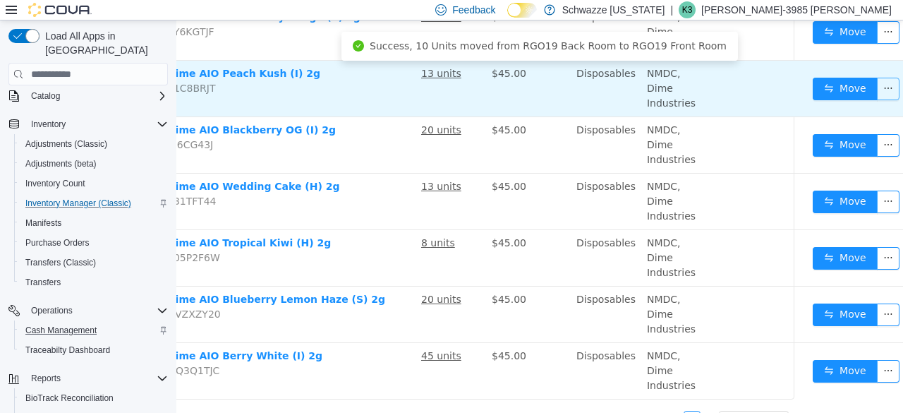
click at [877, 90] on button "button" at bounding box center [888, 89] width 23 height 23
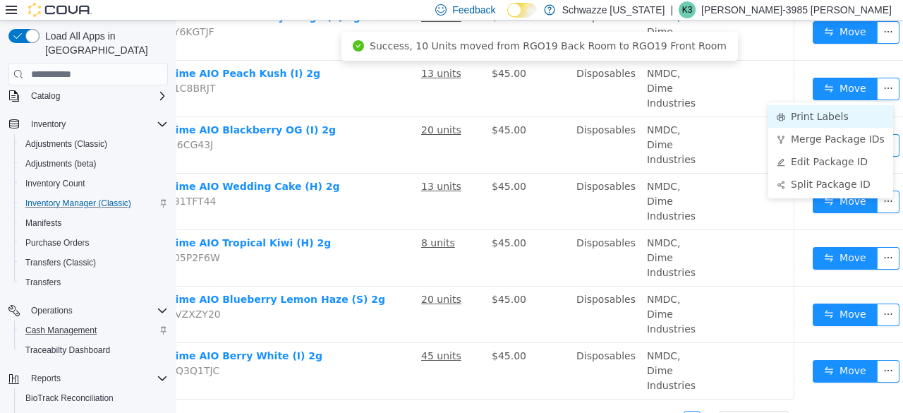
click at [837, 117] on li "Print Labels" at bounding box center [830, 116] width 125 height 23
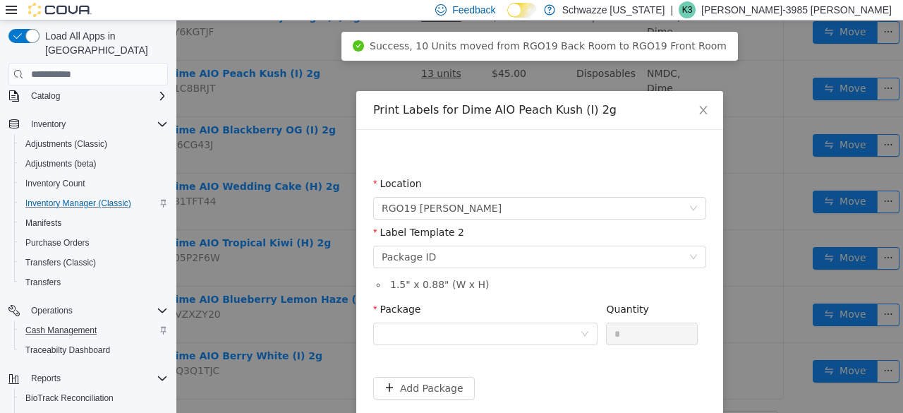
scroll to position [217, 89]
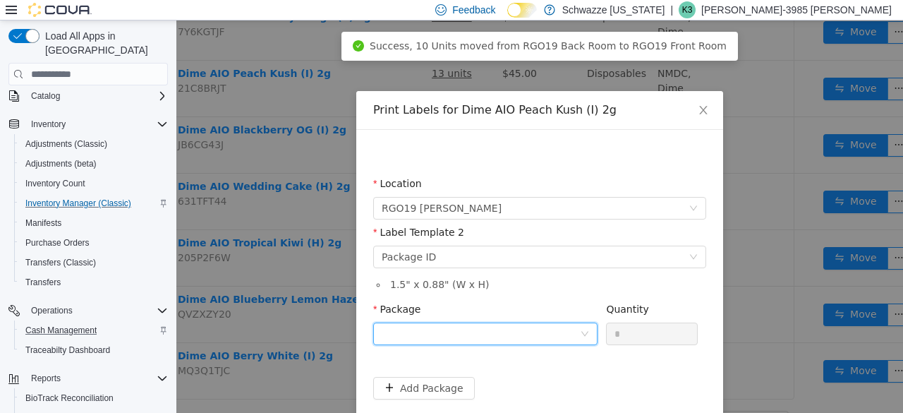
click at [514, 323] on div at bounding box center [481, 333] width 198 height 21
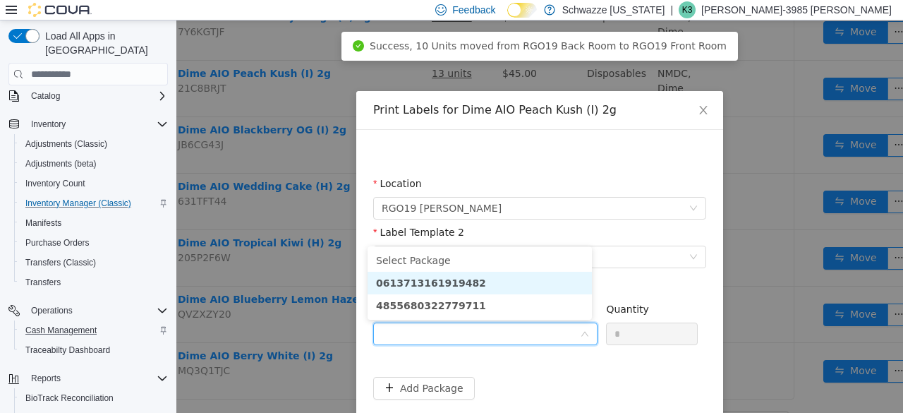
click at [508, 274] on li "0613713161919482" at bounding box center [479, 283] width 224 height 23
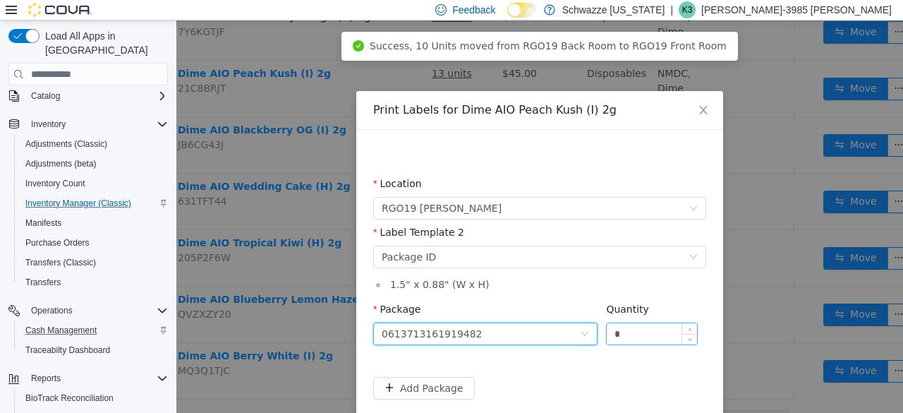
click at [638, 330] on input "*" at bounding box center [652, 333] width 90 height 21
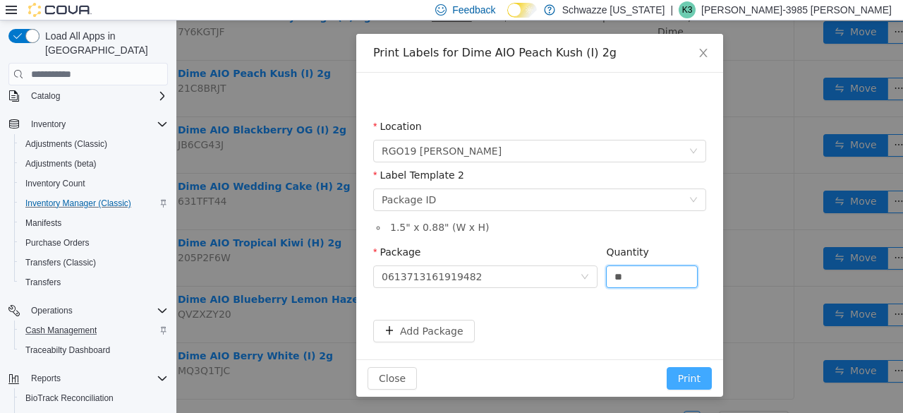
type input "**"
click at [686, 370] on button "Print" at bounding box center [689, 378] width 45 height 23
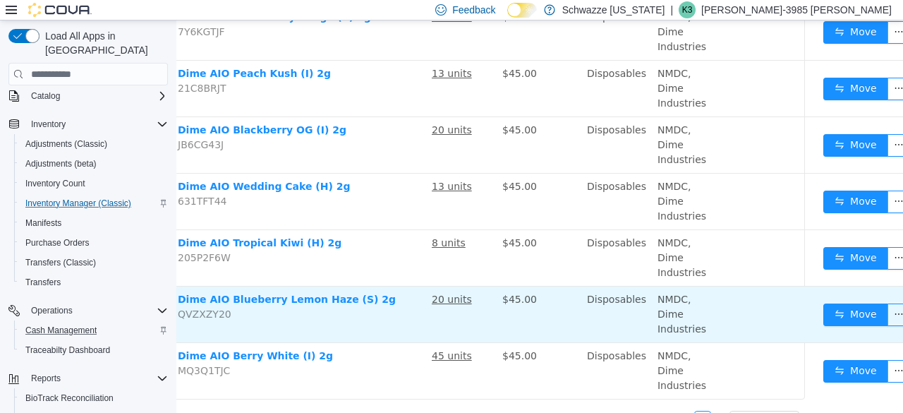
scroll to position [237, 89]
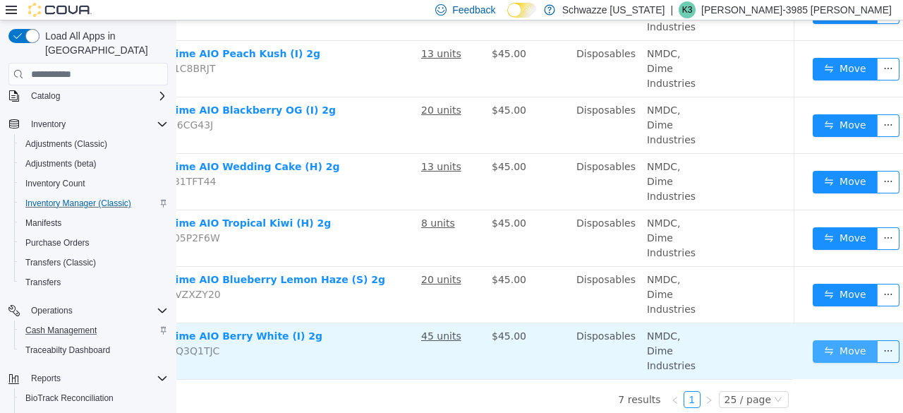
click at [837, 346] on button "Move" at bounding box center [845, 351] width 65 height 23
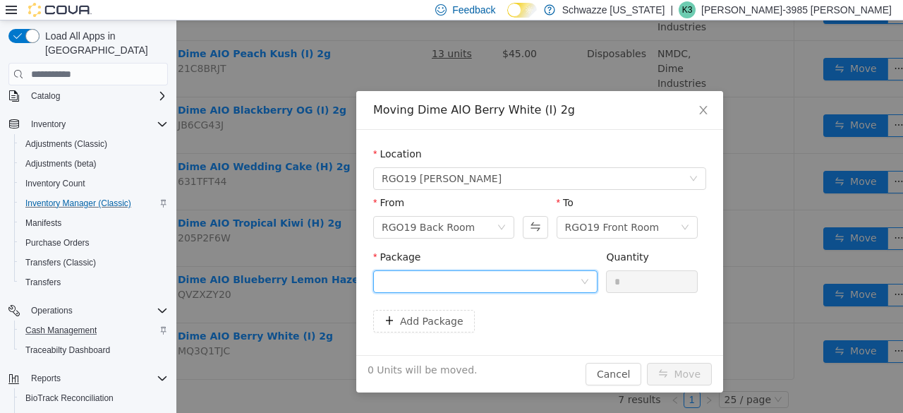
click at [547, 278] on div at bounding box center [481, 281] width 198 height 21
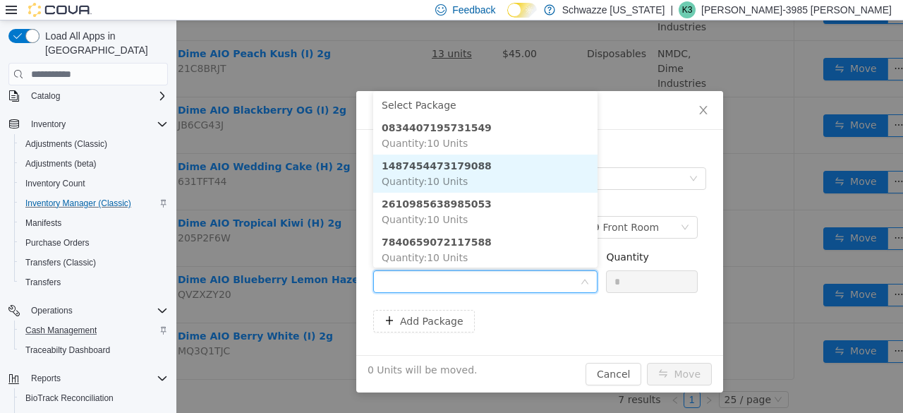
scroll to position [1, 0]
click at [499, 178] on li "1487454473179088 Quantity : 10 Units" at bounding box center [485, 172] width 224 height 38
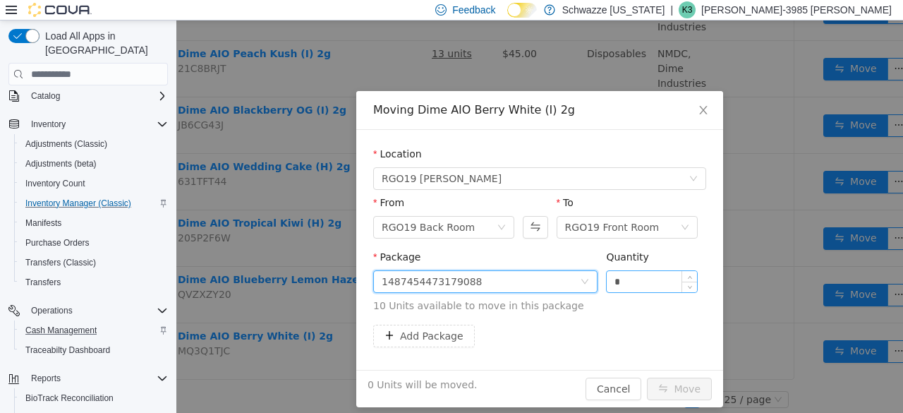
click at [632, 277] on input "*" at bounding box center [652, 281] width 90 height 21
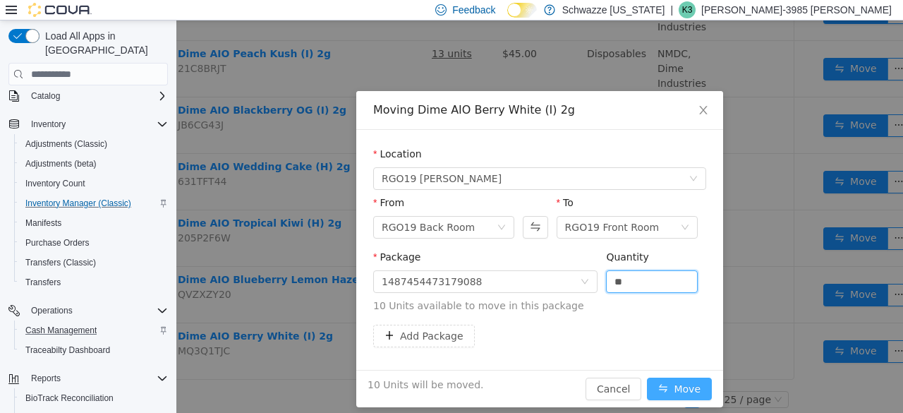
type input "**"
click at [677, 388] on button "Move" at bounding box center [679, 388] width 65 height 23
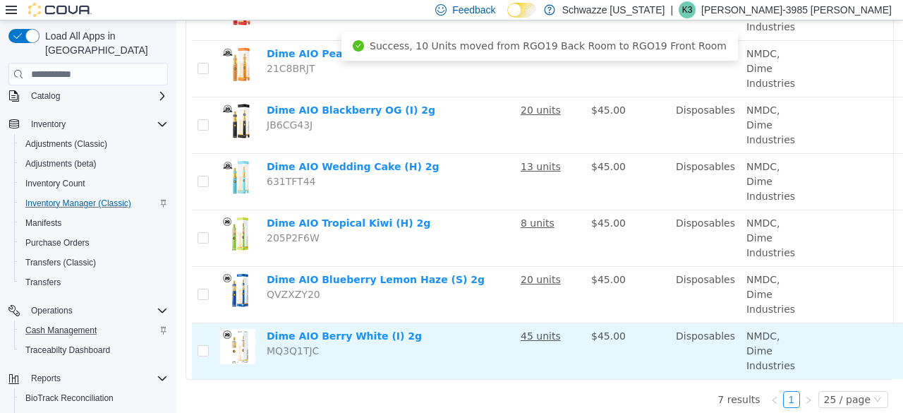
scroll to position [237, 99]
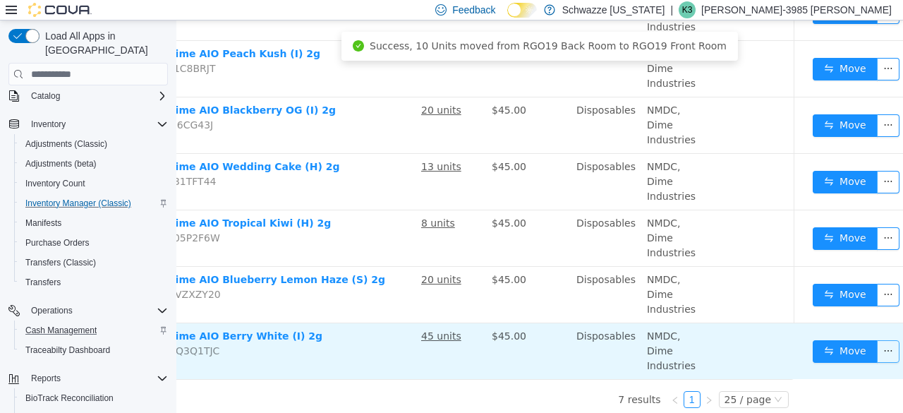
click at [877, 351] on button "button" at bounding box center [888, 351] width 23 height 23
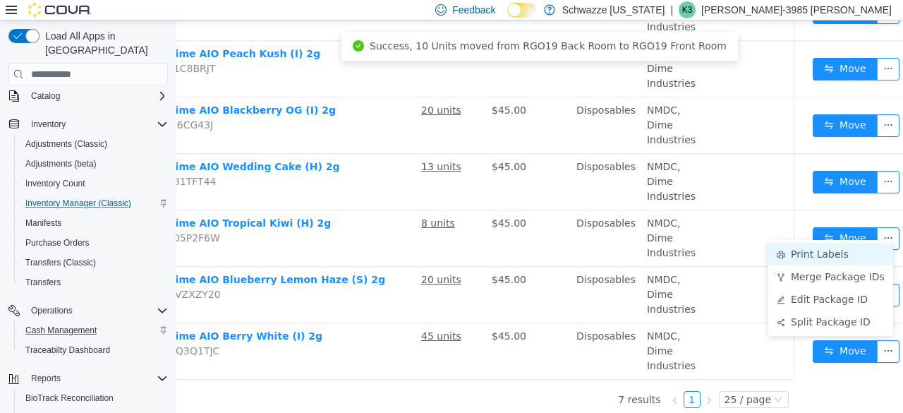
click at [818, 263] on li "Print Labels" at bounding box center [830, 254] width 125 height 23
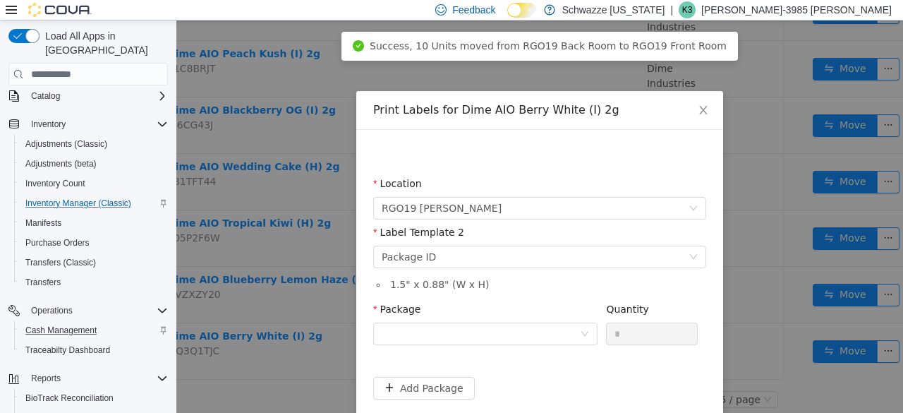
scroll to position [237, 89]
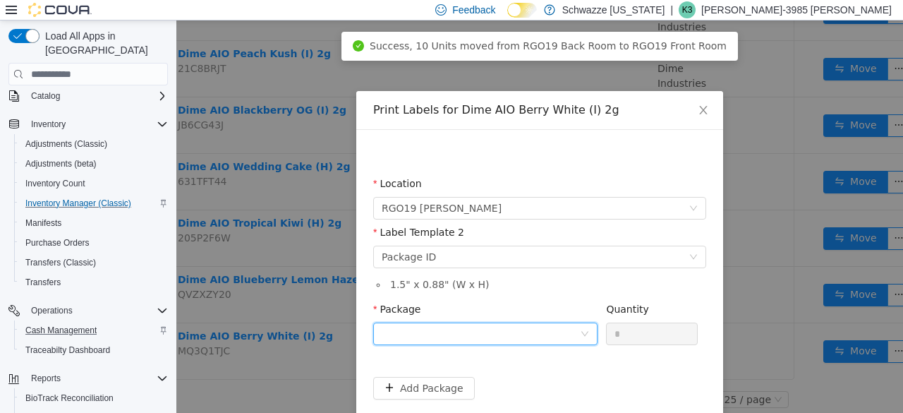
click at [501, 332] on div at bounding box center [481, 333] width 198 height 21
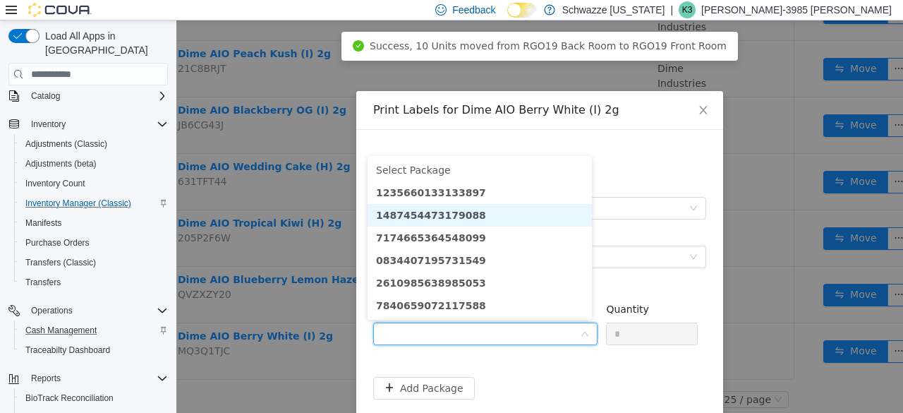
click at [477, 217] on li "1487454473179088" at bounding box center [479, 215] width 224 height 23
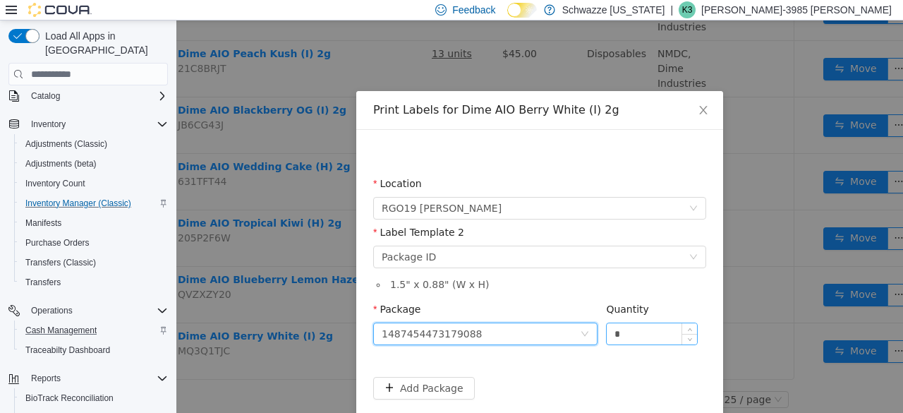
click at [631, 330] on input "*" at bounding box center [652, 333] width 90 height 21
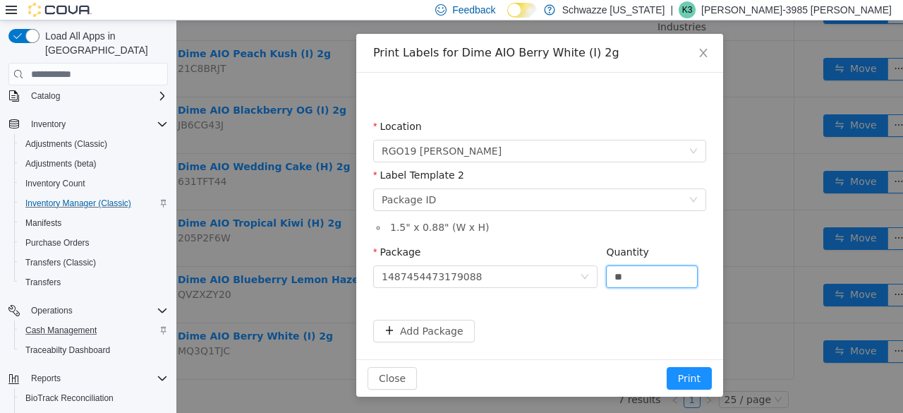
type input "**"
click at [690, 389] on div "Close Print" at bounding box center [539, 377] width 367 height 37
click at [687, 377] on button "Print" at bounding box center [689, 378] width 45 height 23
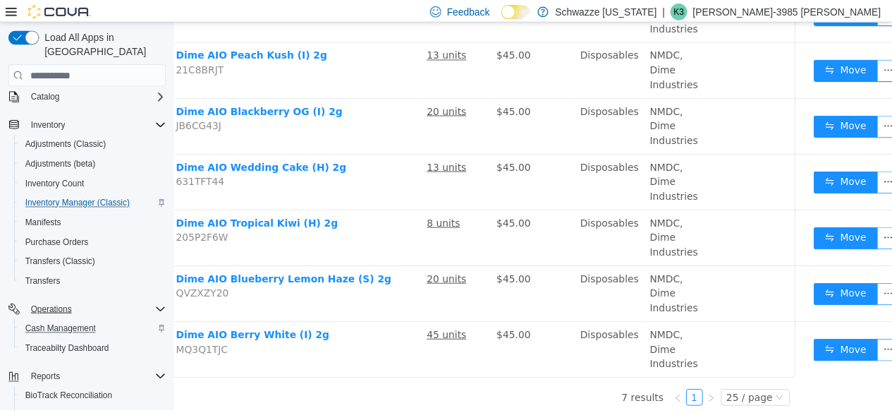
scroll to position [210, 0]
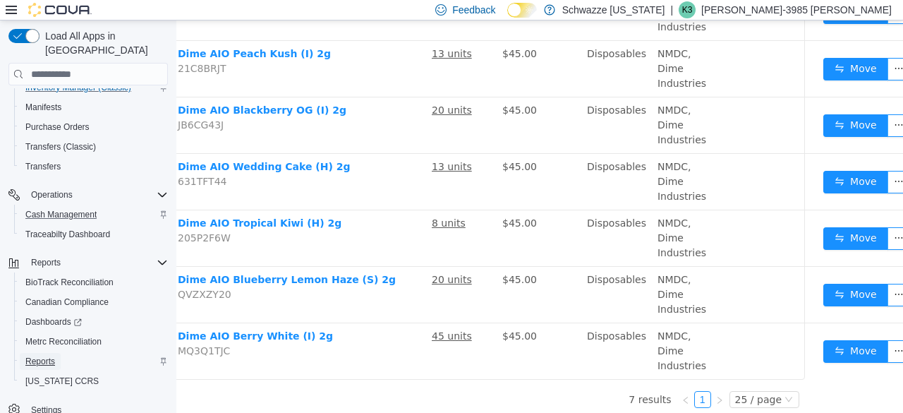
click at [44, 356] on span "Reports" at bounding box center [40, 361] width 30 height 11
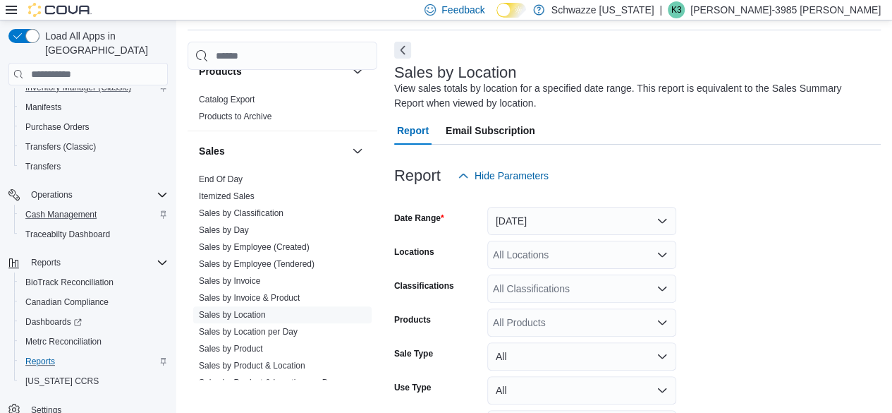
scroll to position [927, 0]
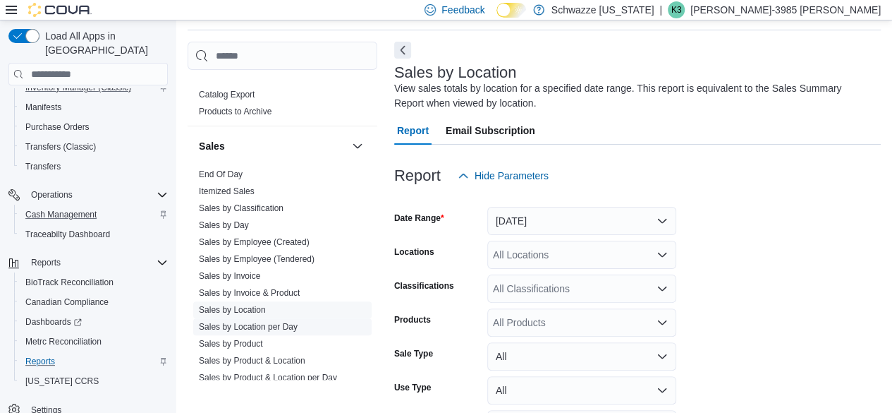
click at [317, 327] on span "Sales by Location per Day" at bounding box center [282, 326] width 178 height 17
click at [277, 322] on link "Sales by Location per Day" at bounding box center [248, 327] width 99 height 10
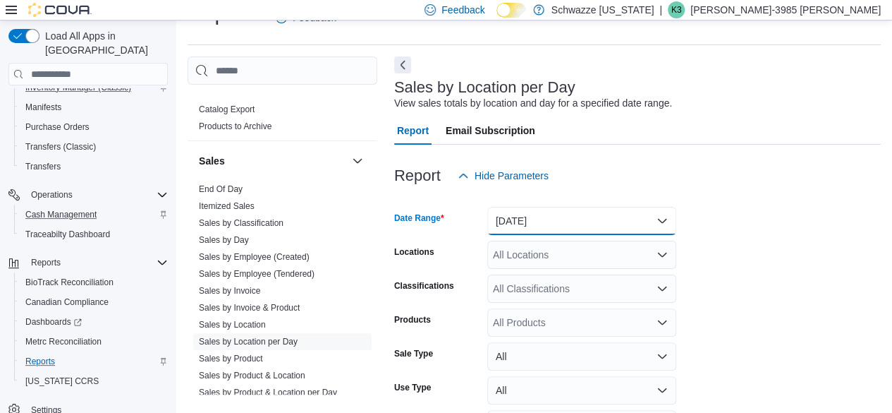
click at [567, 218] on button "[DATE]" at bounding box center [581, 221] width 189 height 28
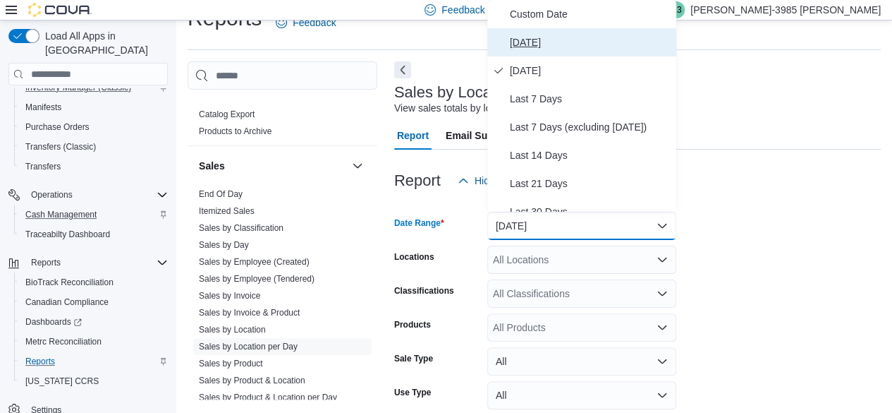
click at [577, 54] on button "[DATE]" at bounding box center [581, 42] width 189 height 28
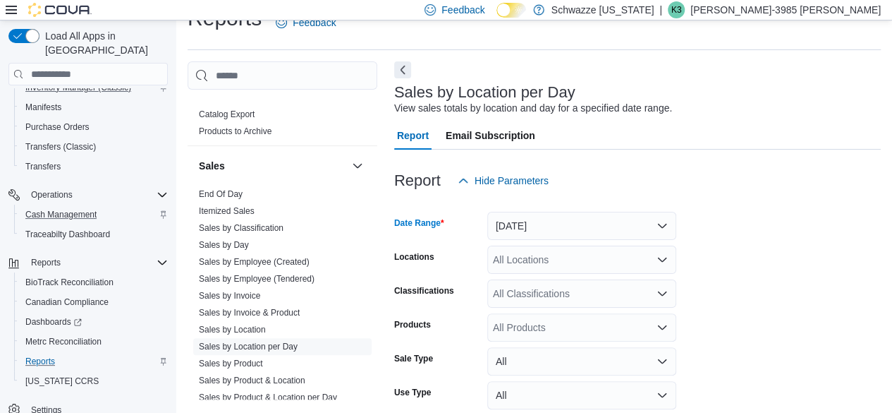
click at [552, 270] on div "All Locations" at bounding box center [581, 259] width 189 height 28
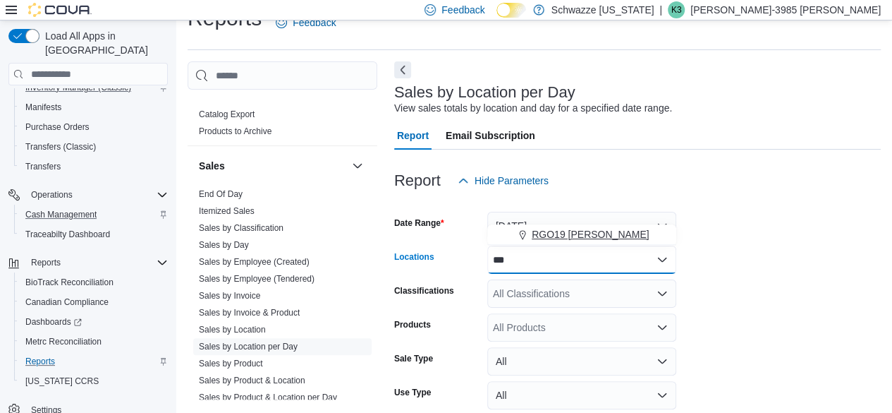
type input "***"
click at [558, 242] on button "RGO19 [PERSON_NAME]" at bounding box center [581, 234] width 189 height 20
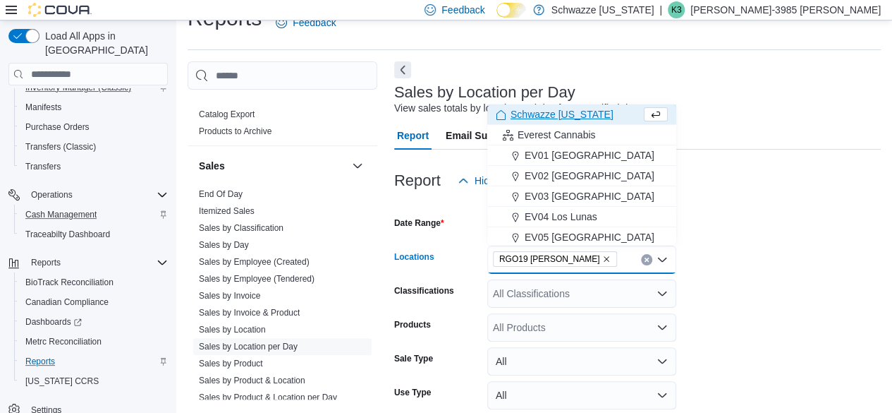
click at [775, 251] on form "Date Range [DATE] Locations RGO19 [PERSON_NAME] Combo box. Selected. RGO19 [PER…" at bounding box center [637, 339] width 487 height 288
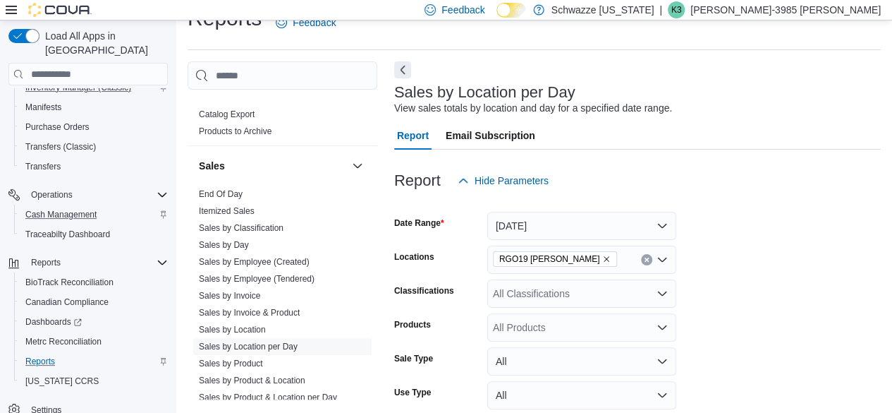
scroll to position [126, 0]
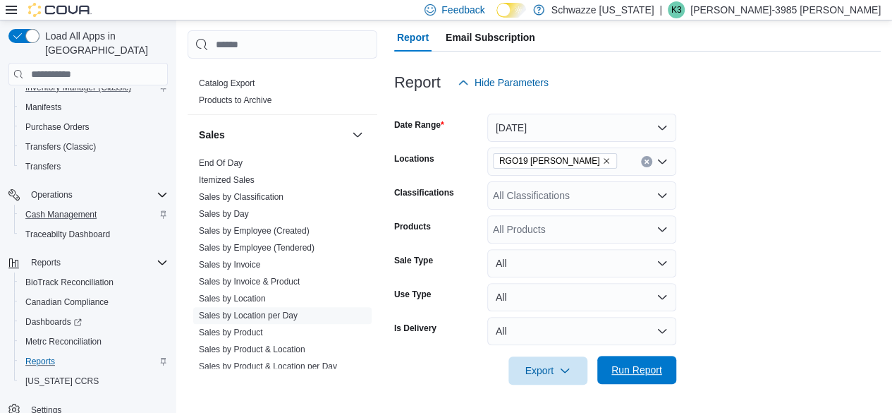
click at [669, 377] on button "Run Report" at bounding box center [636, 370] width 79 height 28
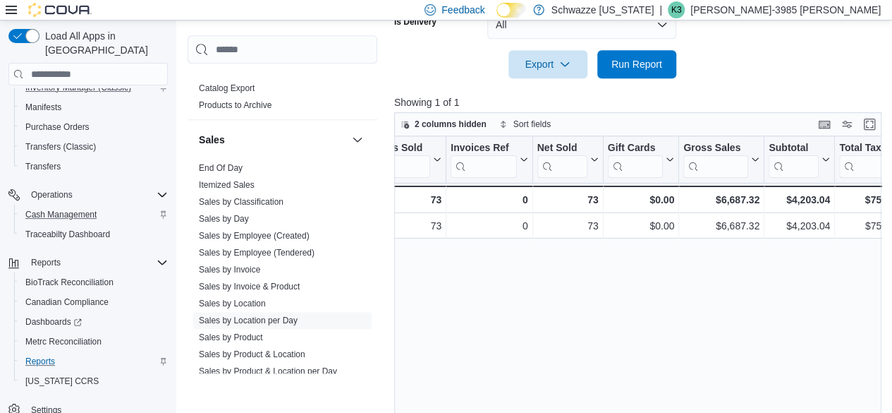
scroll to position [0, 241]
click at [281, 254] on link "Sales by Employee (Tendered)" at bounding box center [257, 253] width 116 height 10
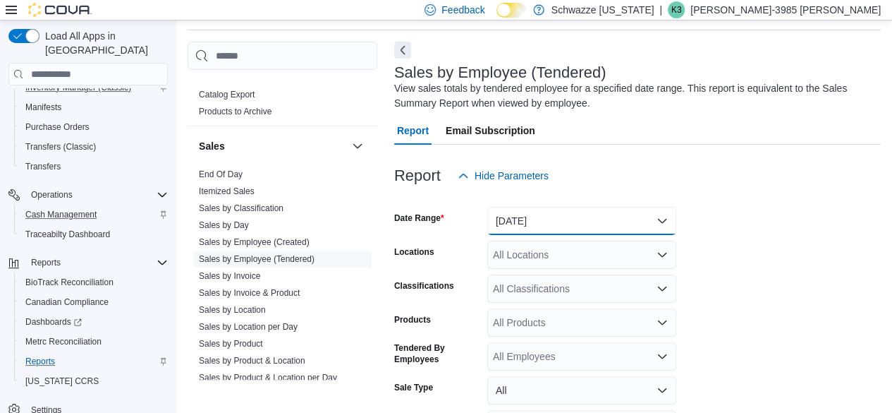
click at [540, 217] on button "[DATE]" at bounding box center [581, 221] width 189 height 28
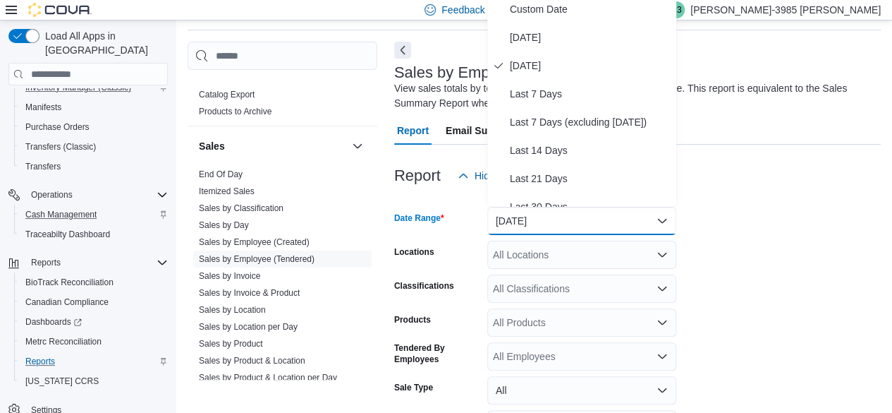
scroll to position [42, 0]
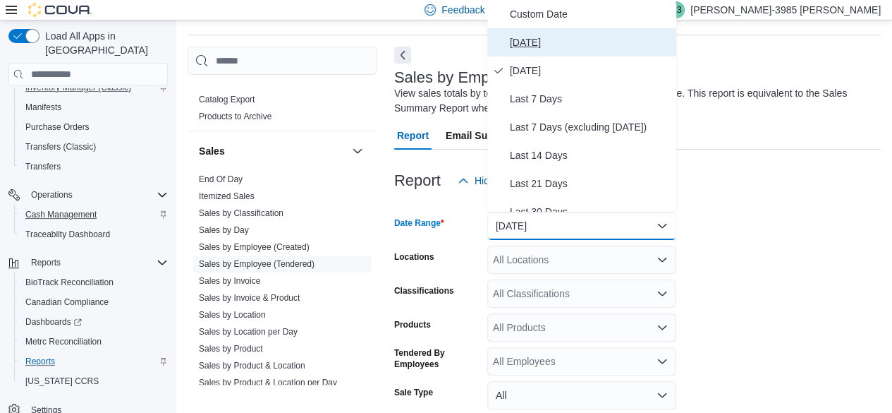
click at [533, 46] on span "[DATE]" at bounding box center [590, 42] width 161 height 17
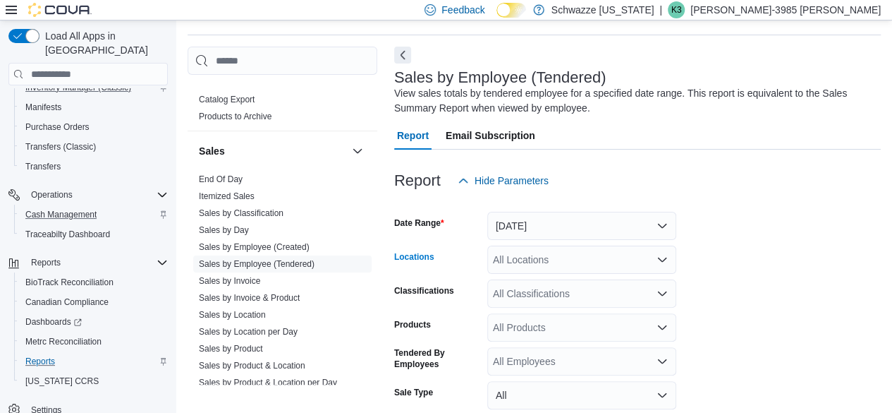
click at [549, 266] on div "All Locations" at bounding box center [581, 259] width 189 height 28
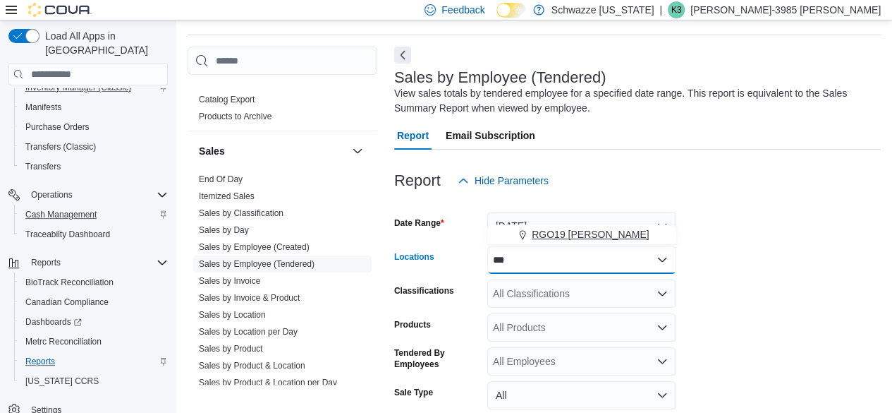
type input "***"
click at [555, 239] on span "RGO19 [PERSON_NAME]" at bounding box center [591, 234] width 118 height 14
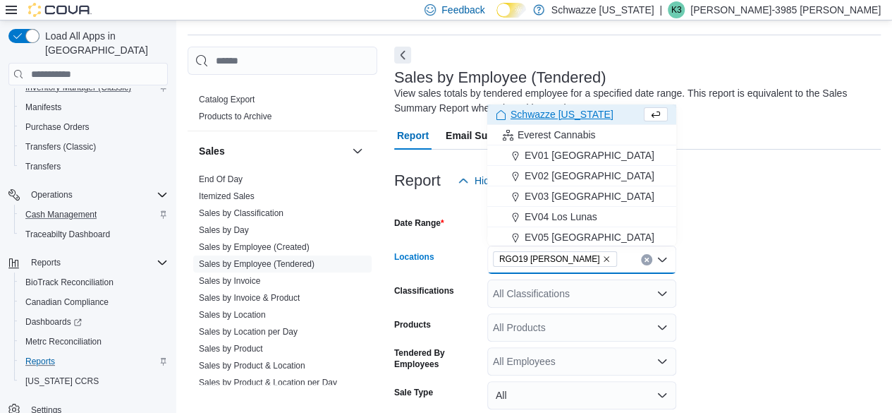
click at [788, 253] on form "Date Range [DATE] Locations RGO19 [PERSON_NAME] Combo box. Selected. RGO19 [PER…" at bounding box center [637, 356] width 487 height 322
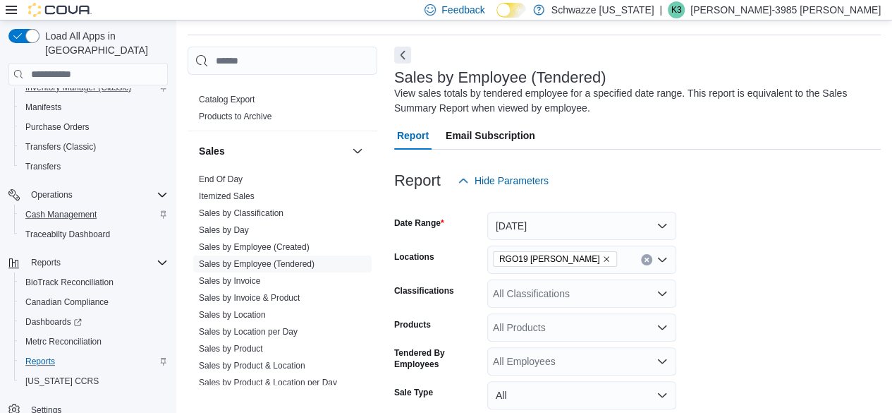
scroll to position [174, 0]
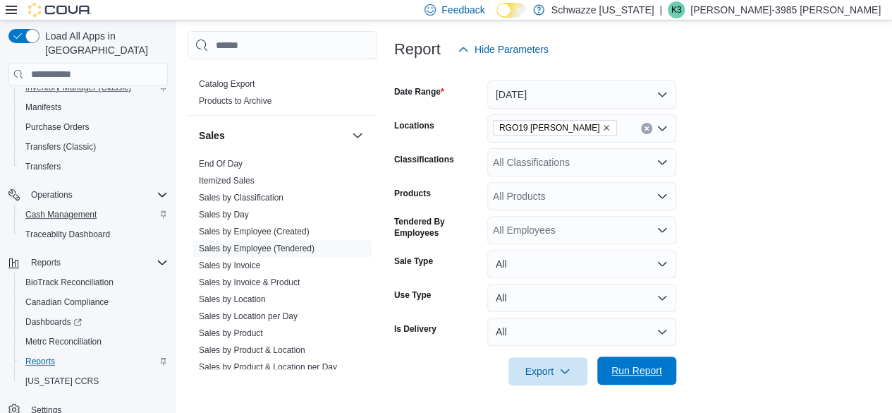
click at [664, 369] on span "Run Report" at bounding box center [637, 370] width 62 height 28
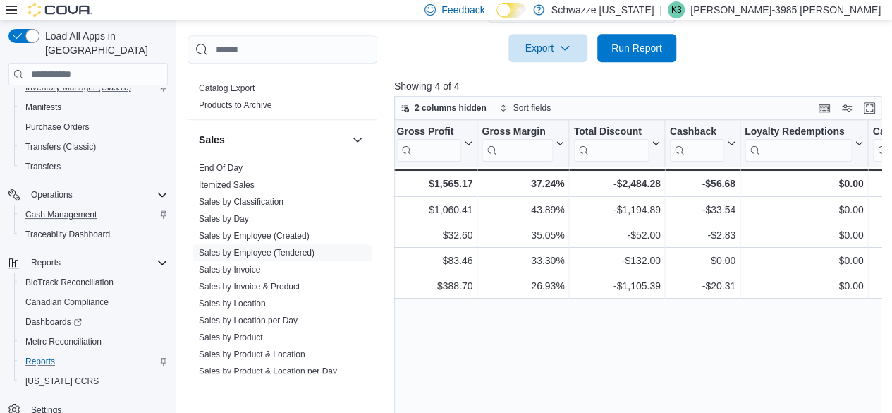
scroll to position [0, 1263]
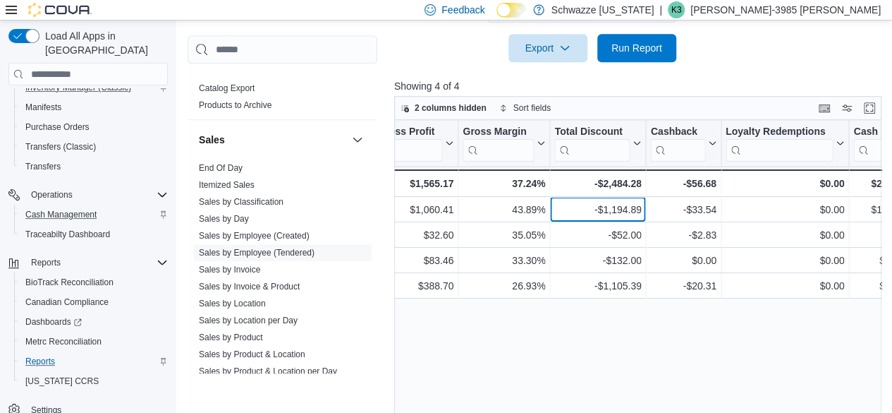
click at [594, 214] on div "-$1,194.89" at bounding box center [597, 209] width 87 height 17
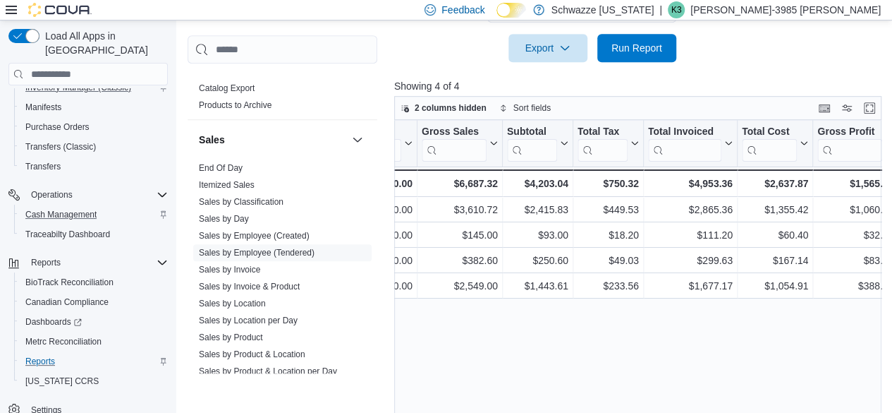
scroll to position [0, 823]
